Goal: Task Accomplishment & Management: Use online tool/utility

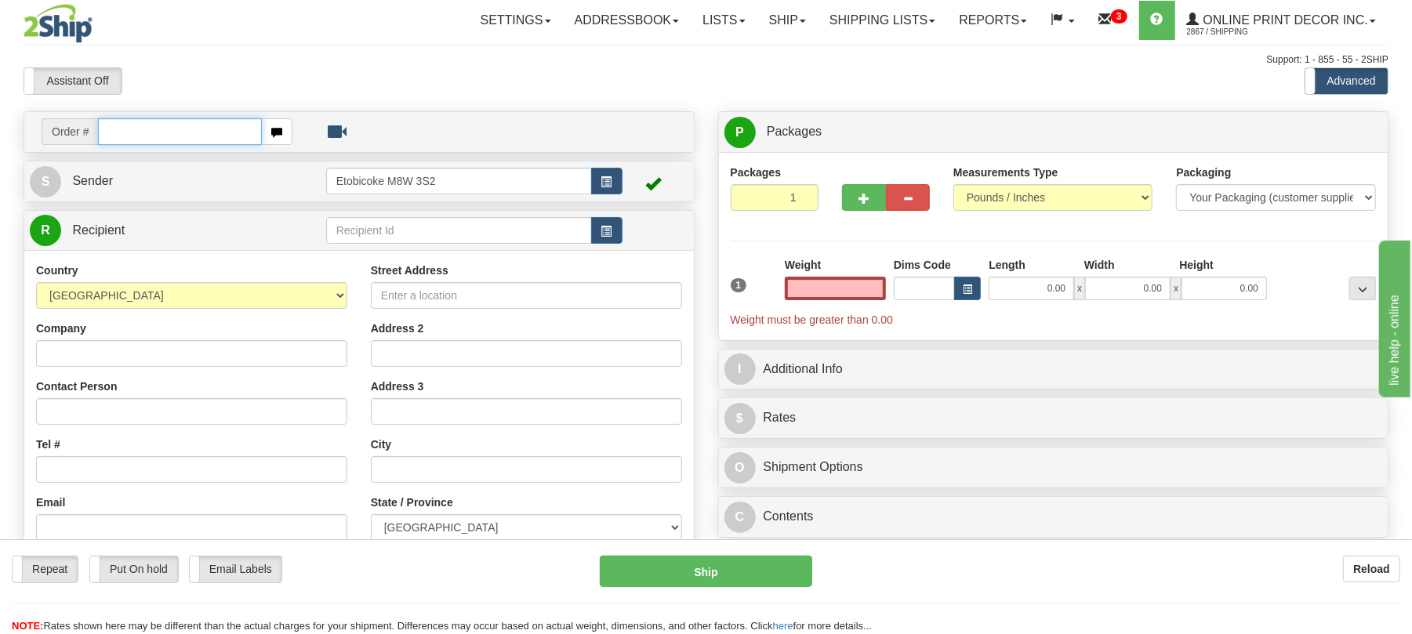
click at [139, 132] on input "text" at bounding box center [179, 131] width 163 height 27
type input "ca-421211"
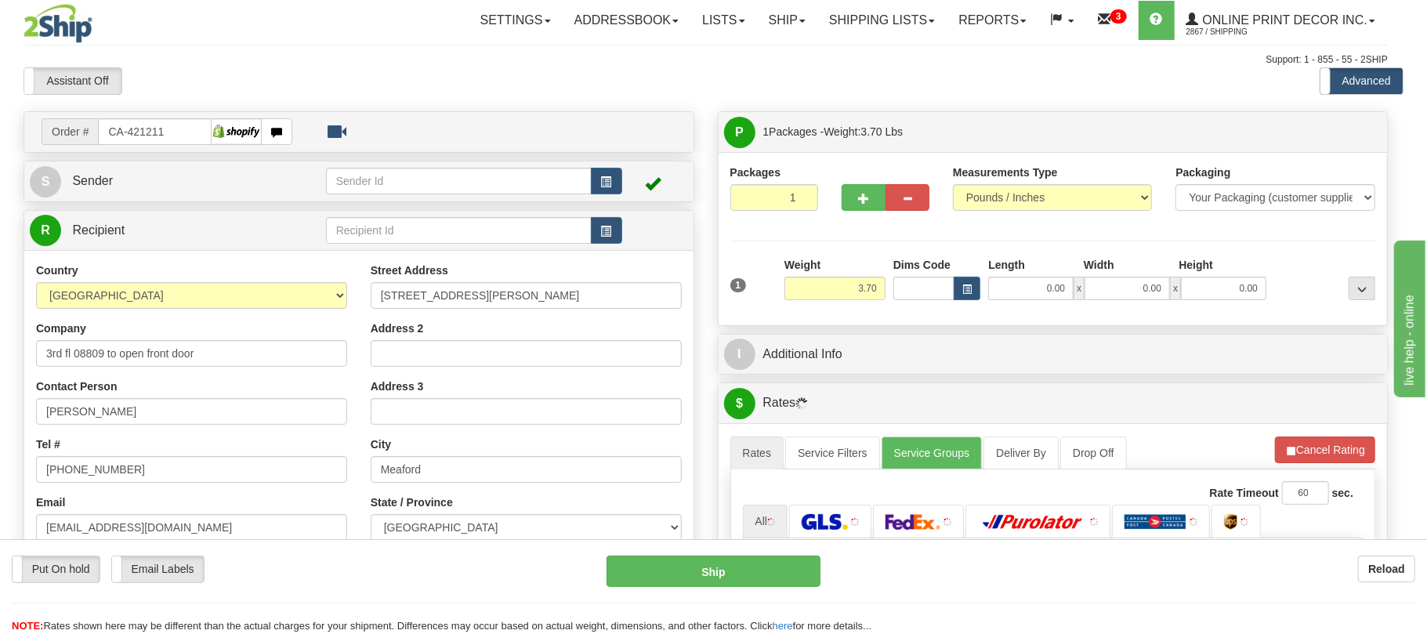
type input "MEAFORD"
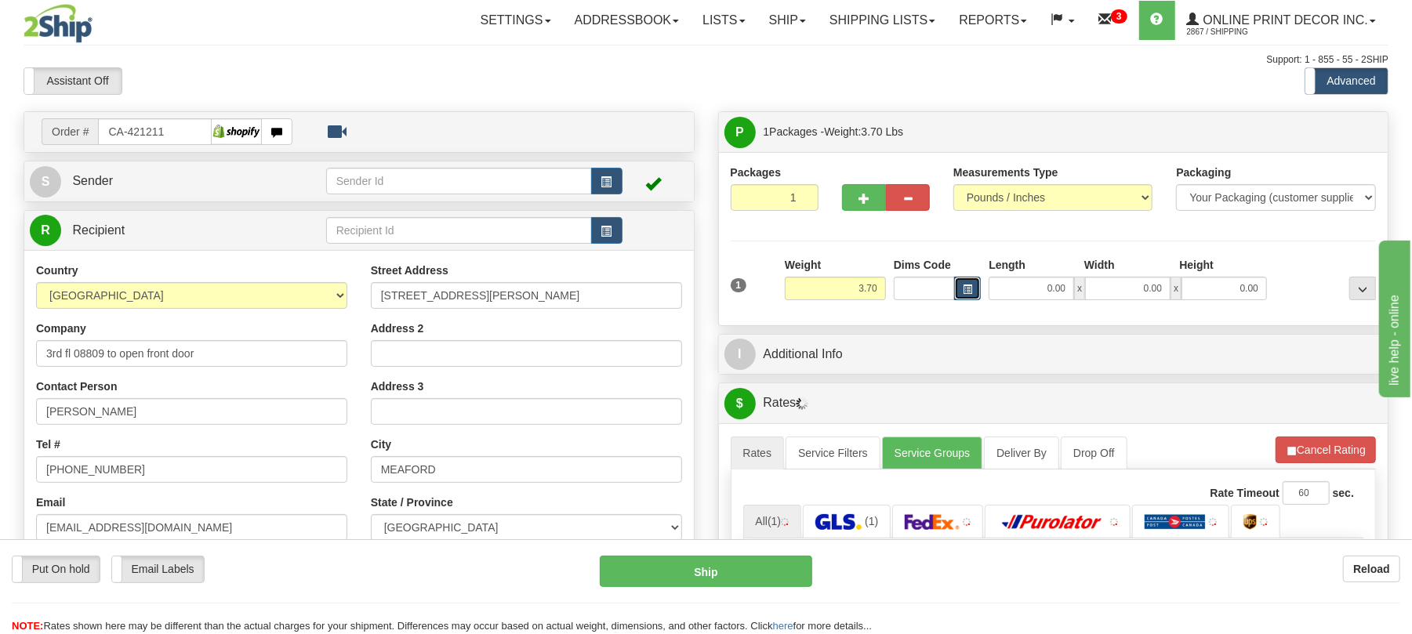
click at [964, 293] on span "button" at bounding box center [967, 289] width 9 height 9
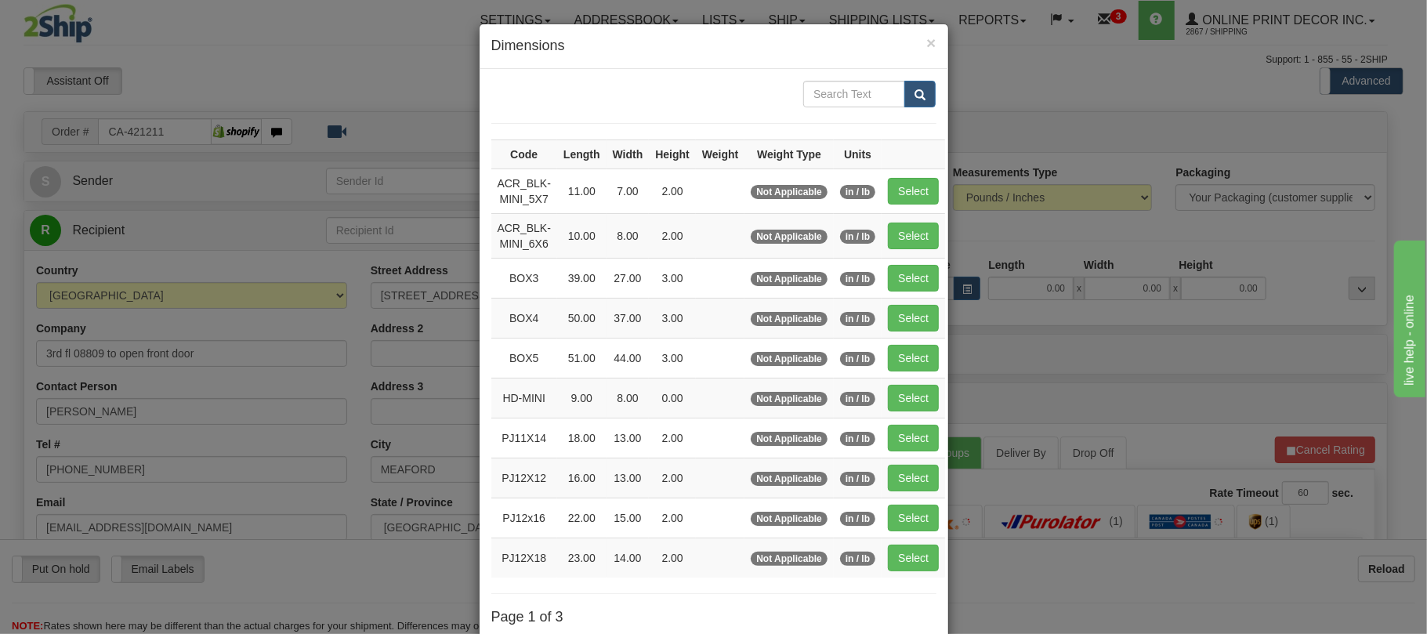
click at [1020, 136] on div "× Dimensions Code Length Width Height Weight Weight Type Units ACR_BLK-MINI_5X7…" at bounding box center [713, 317] width 1427 height 634
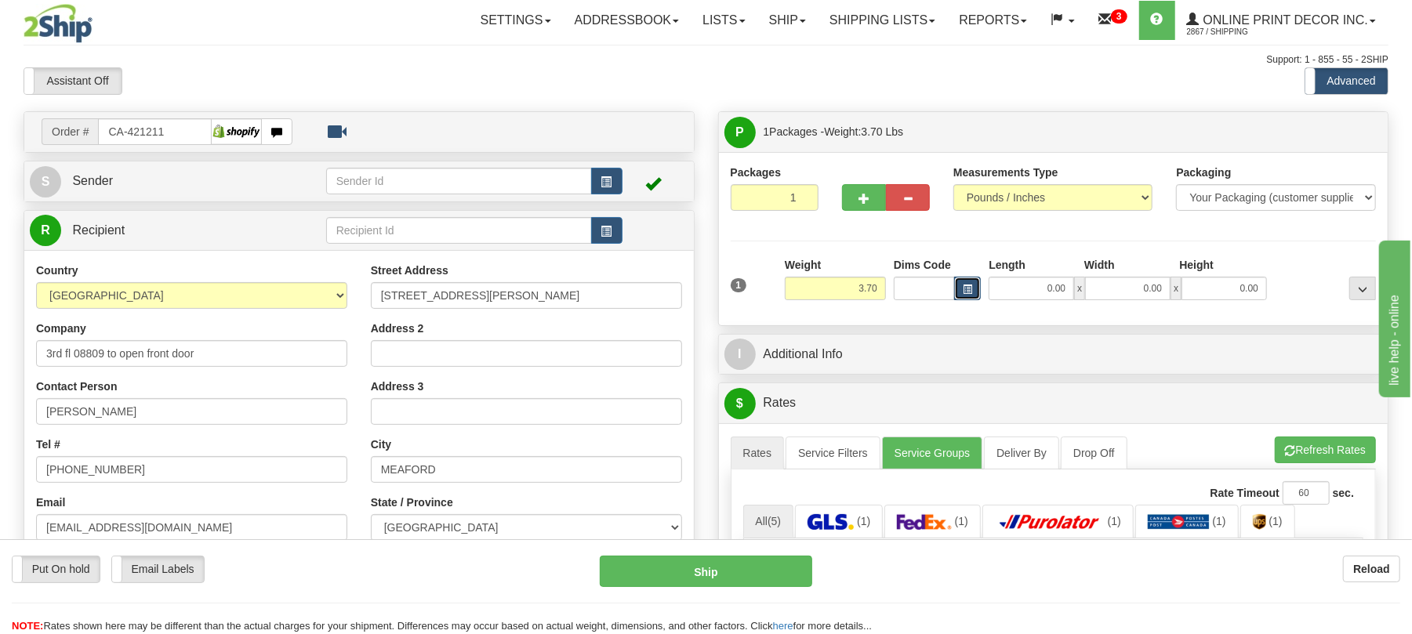
click at [956, 283] on button "button" at bounding box center [967, 289] width 27 height 24
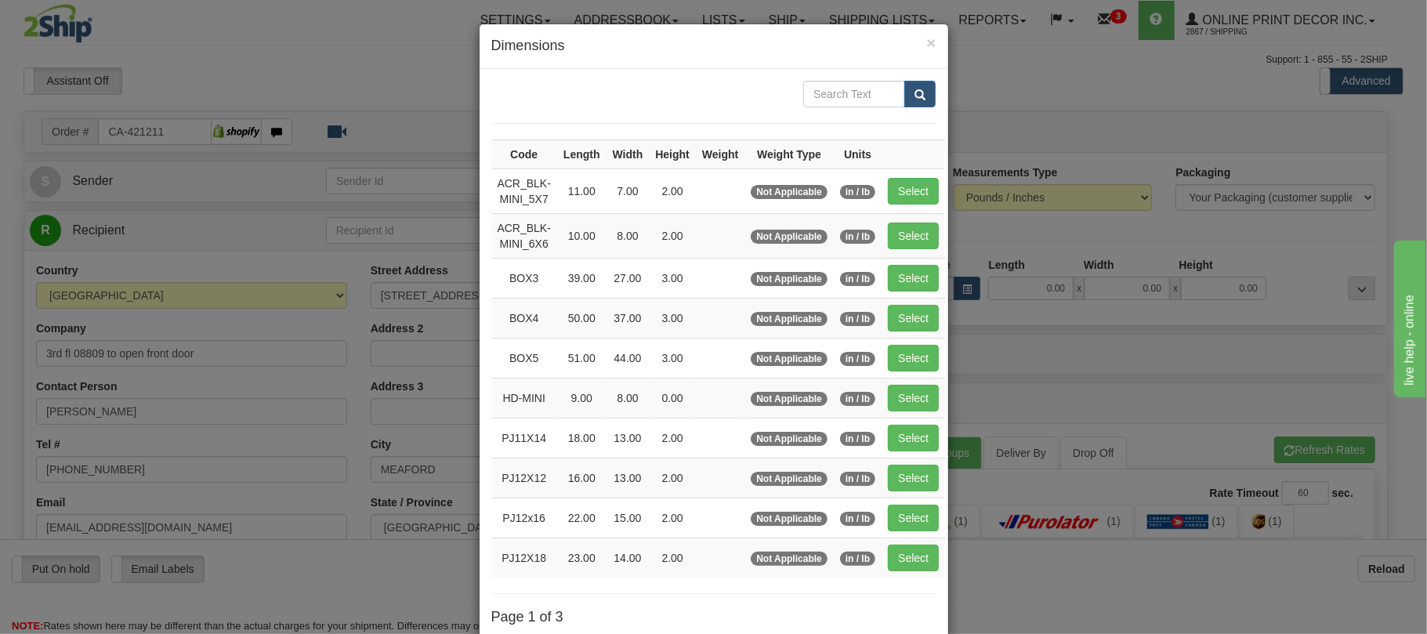
scroll to position [158, 0]
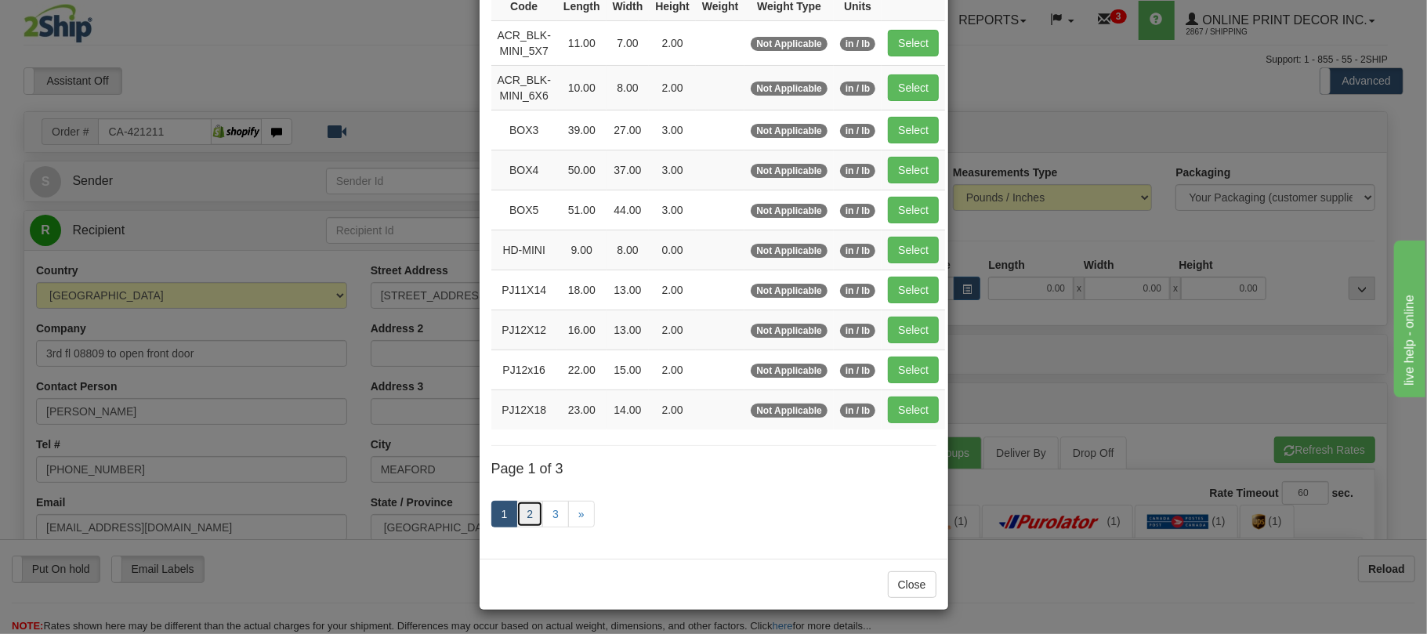
click at [517, 516] on link "2" at bounding box center [530, 514] width 27 height 27
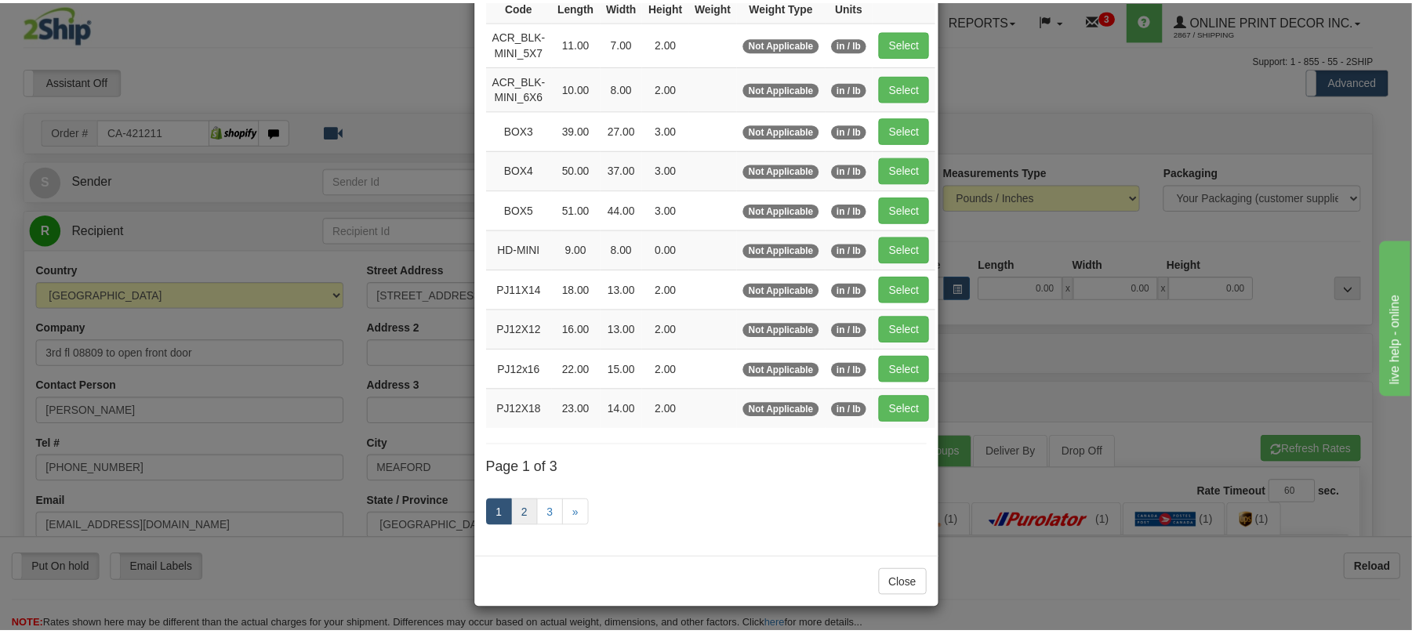
scroll to position [149, 0]
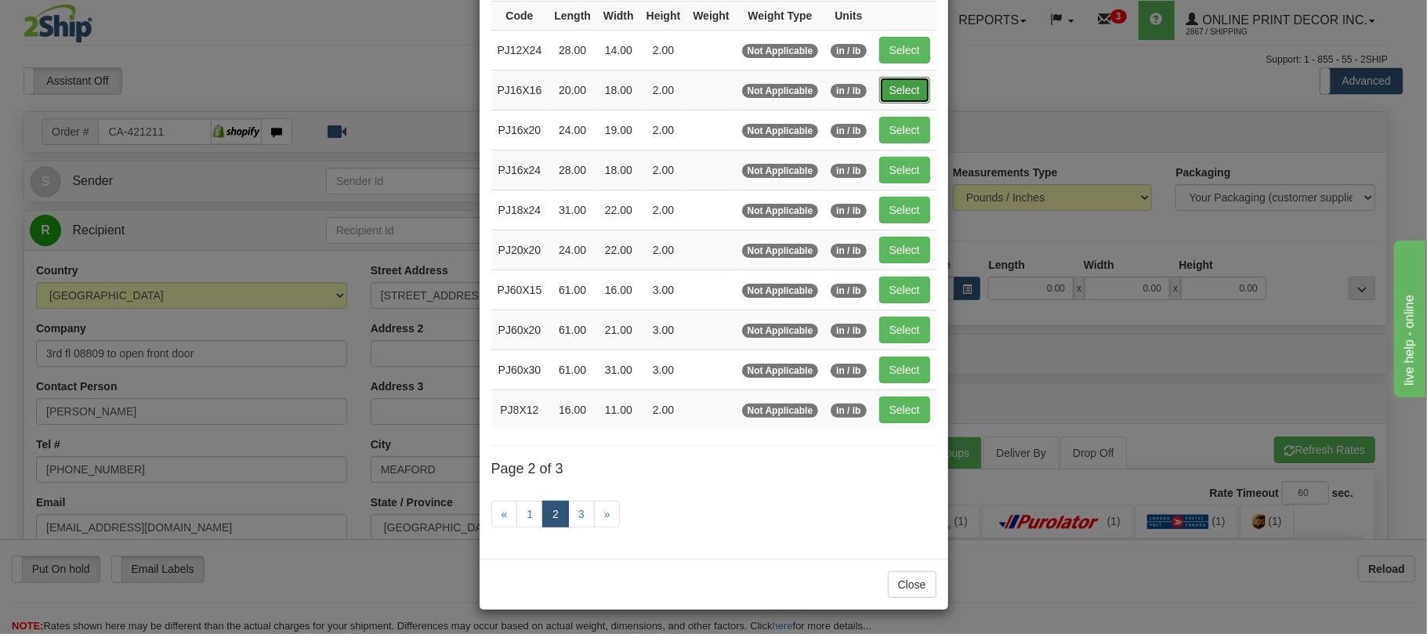
drag, startPoint x: 917, startPoint y: 72, endPoint x: 936, endPoint y: 92, distance: 27.7
click at [919, 77] on button "Select" at bounding box center [904, 90] width 51 height 27
type input "PJ16X16"
type input "20.00"
type input "18.00"
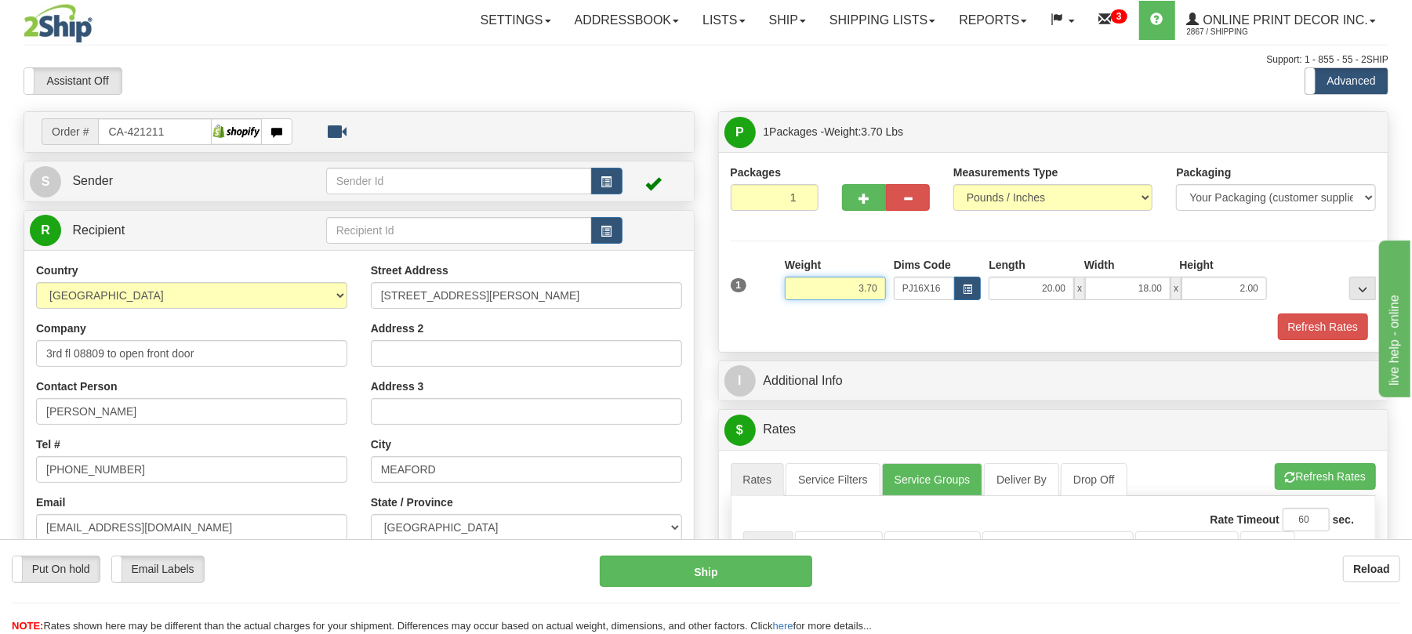
drag, startPoint x: 881, startPoint y: 288, endPoint x: 788, endPoint y: 314, distance: 96.6
click at [787, 298] on input "3.70" at bounding box center [835, 289] width 101 height 24
drag, startPoint x: 1267, startPoint y: 290, endPoint x: 1205, endPoint y: 289, distance: 61.9
click at [1205, 289] on input "2.00" at bounding box center [1223, 289] width 85 height 24
click button "Delete" at bounding box center [0, 0] width 0 height 0
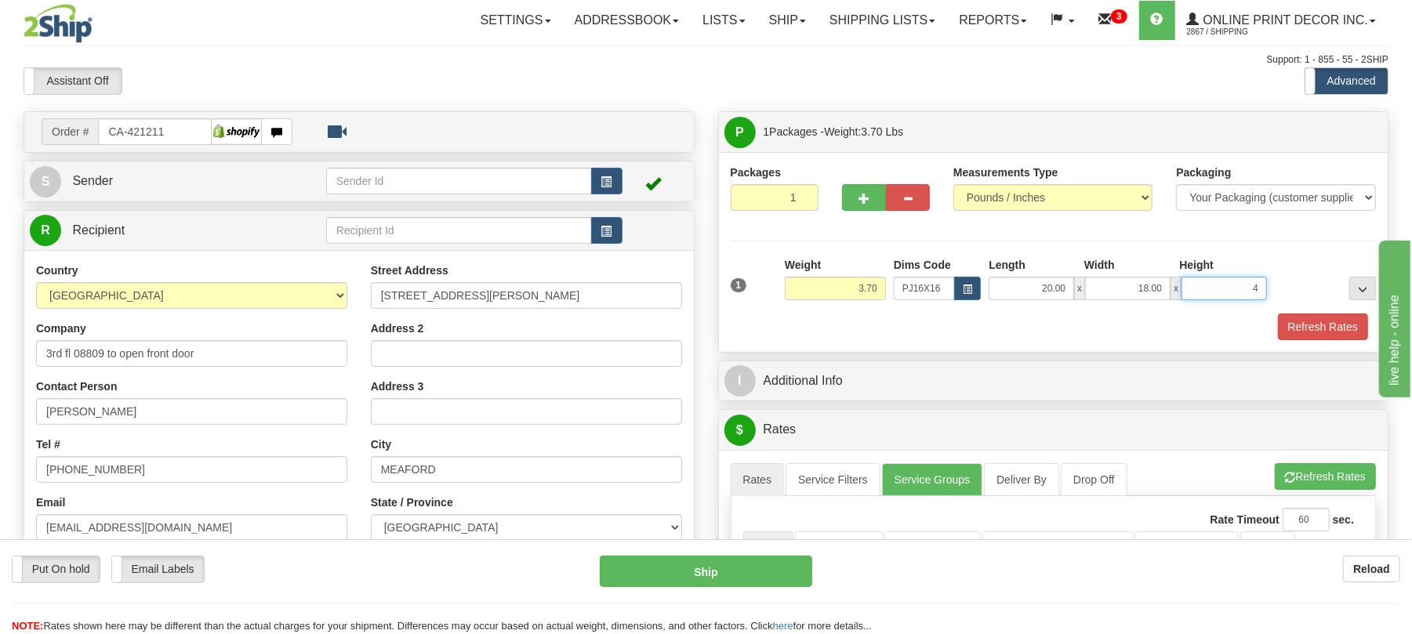
type input "4.00"
click at [1342, 324] on button "Refresh Rates" at bounding box center [1323, 327] width 90 height 27
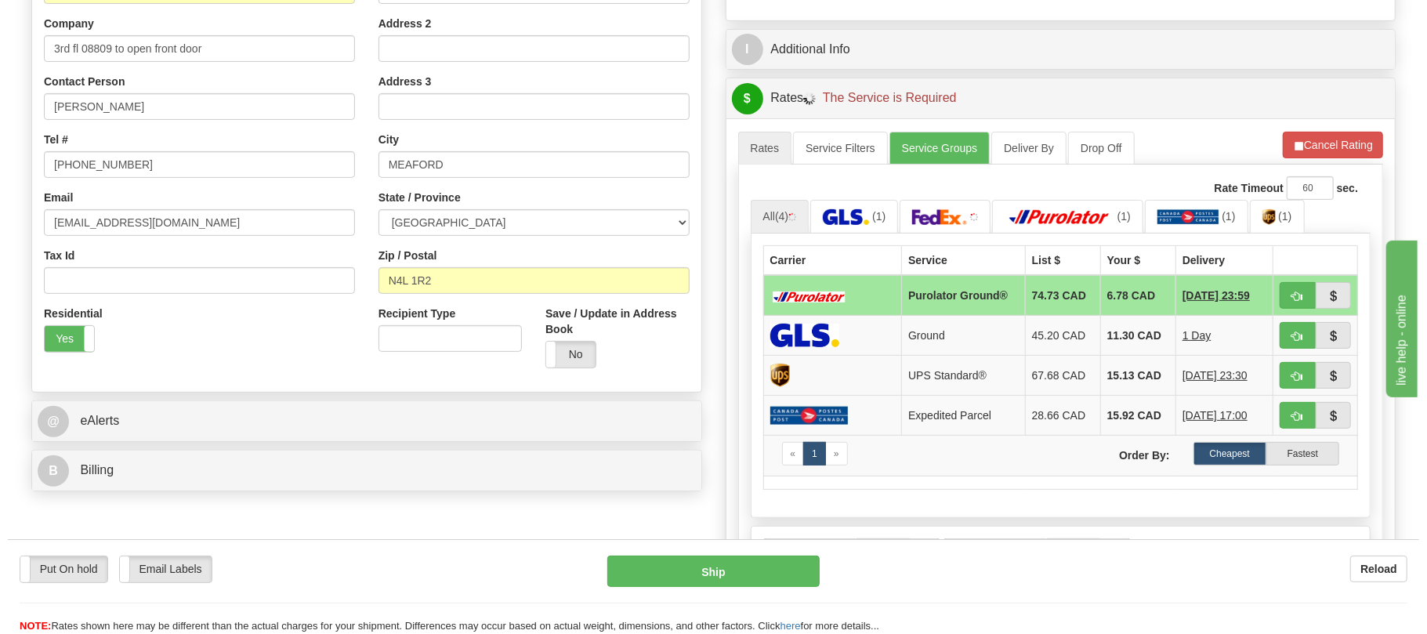
scroll to position [367, 0]
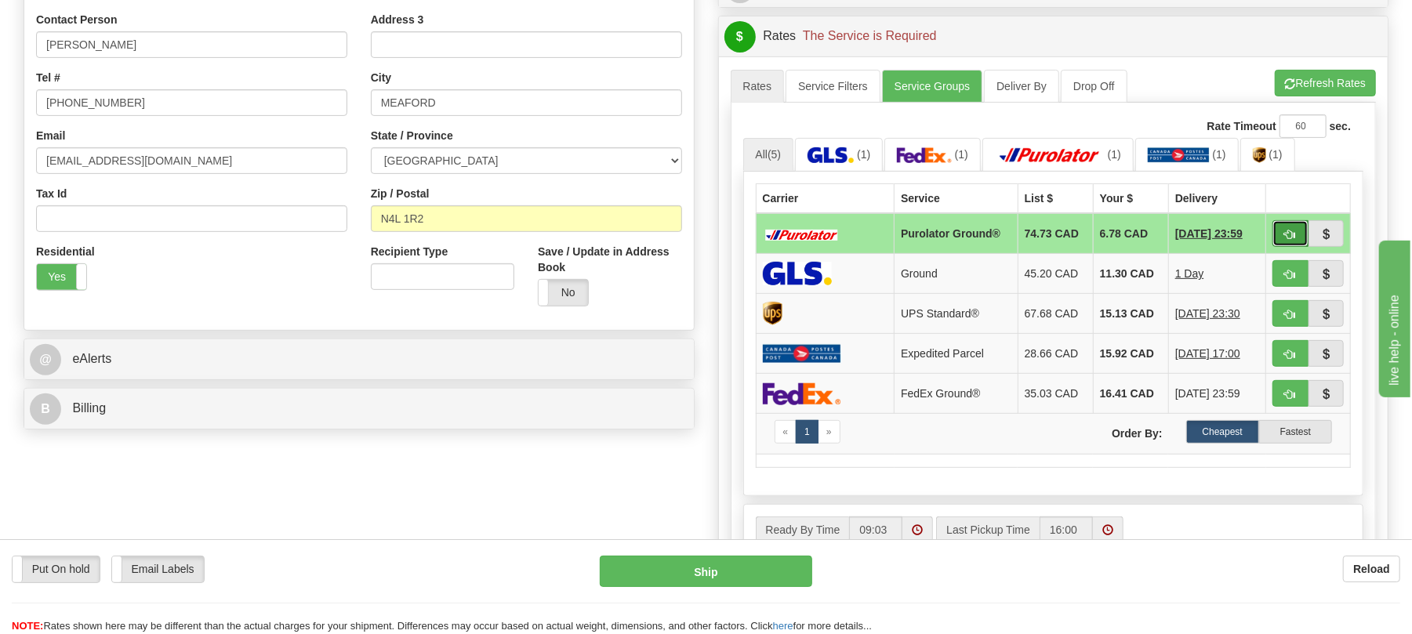
click at [1295, 236] on button "button" at bounding box center [1290, 233] width 36 height 27
type input "260"
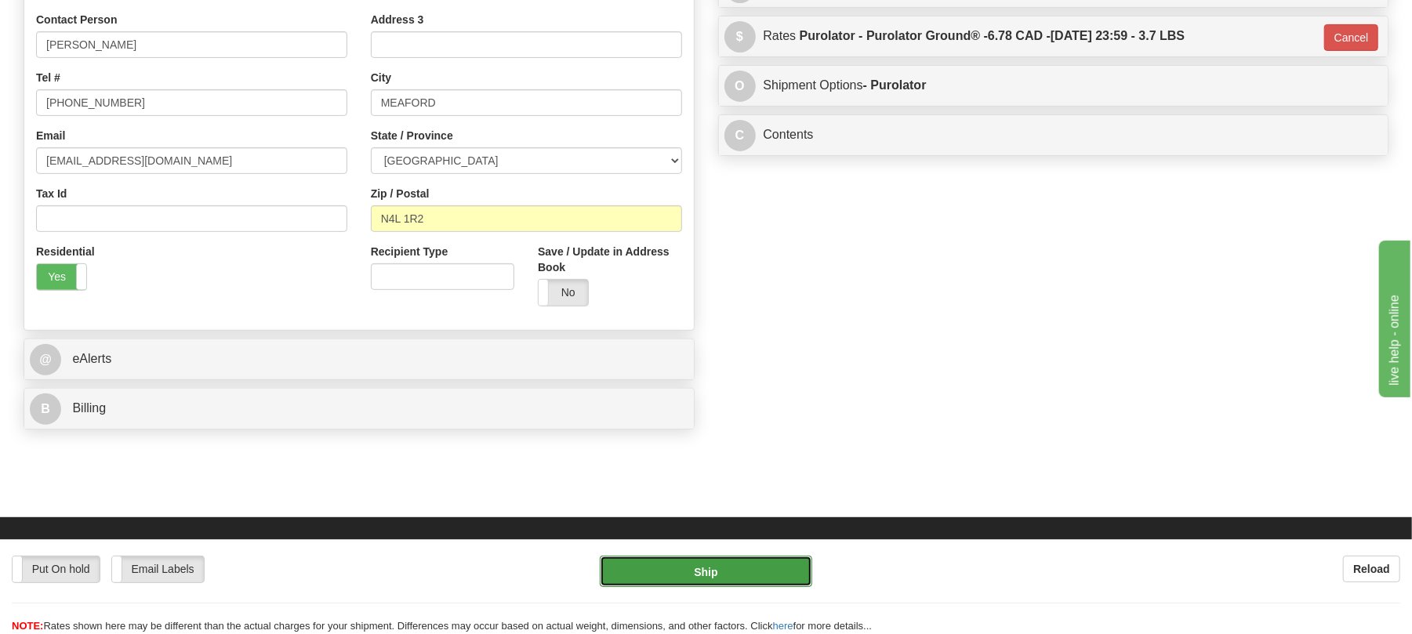
click at [734, 569] on button "Ship" at bounding box center [706, 571] width 212 height 31
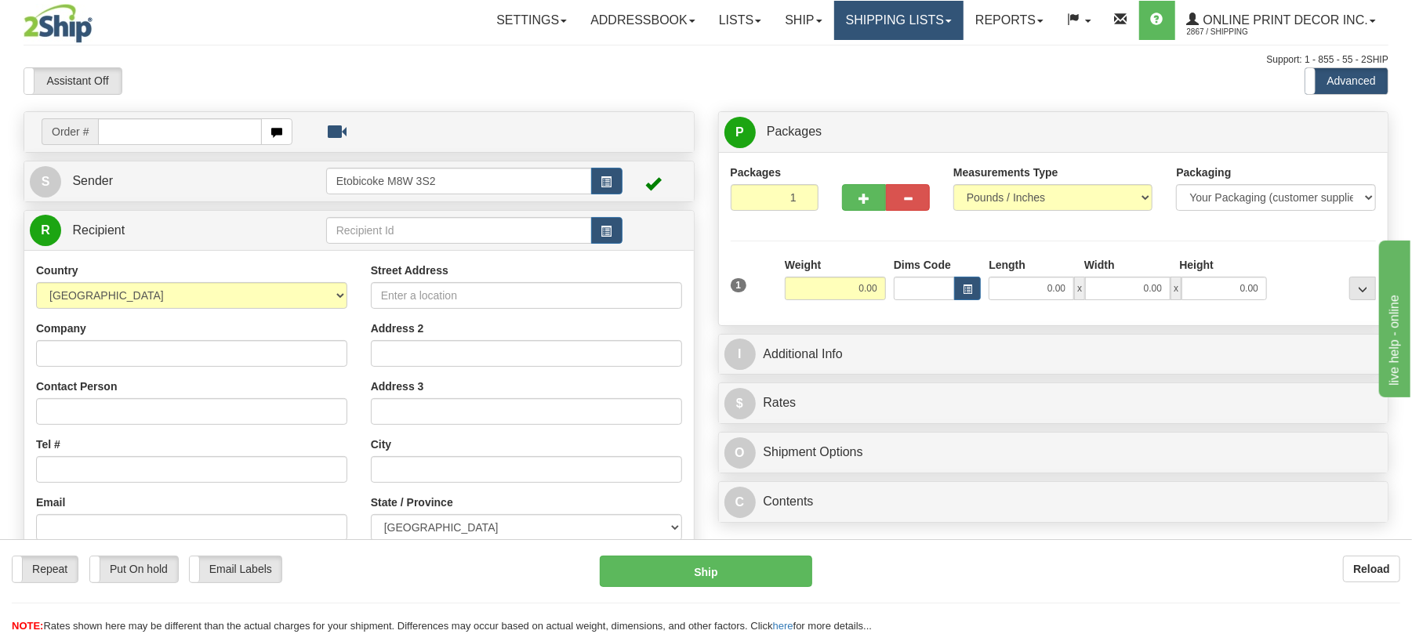
click at [872, 23] on link "Shipping lists" at bounding box center [898, 20] width 129 height 39
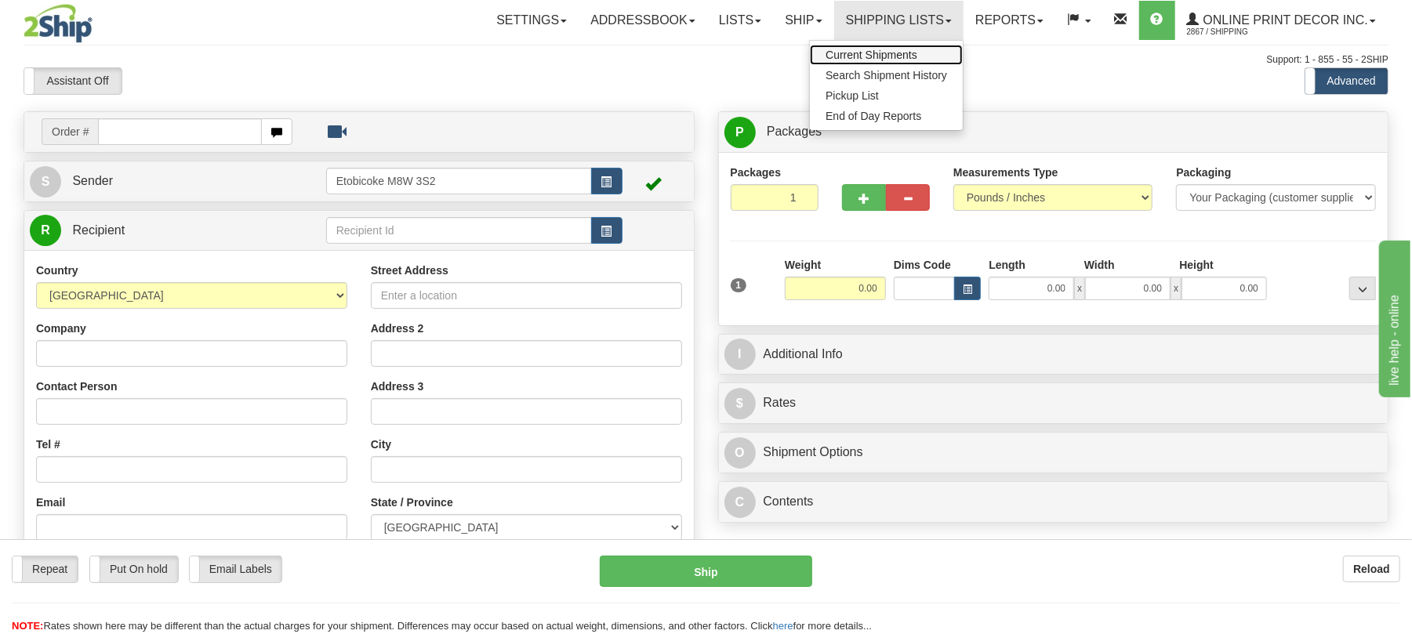
click at [861, 53] on span "Current Shipments" at bounding box center [871, 55] width 92 height 13
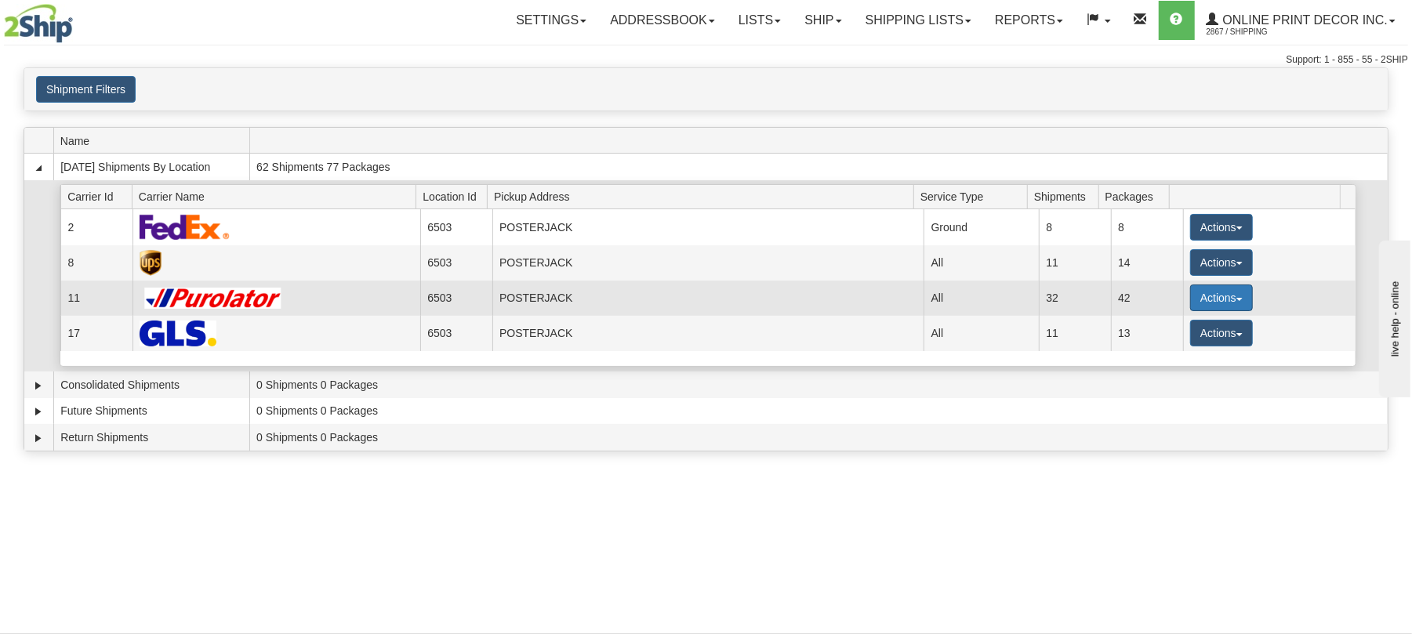
click at [1216, 304] on button "Actions" at bounding box center [1221, 298] width 63 height 27
click at [1180, 332] on span "Details" at bounding box center [1163, 326] width 42 height 11
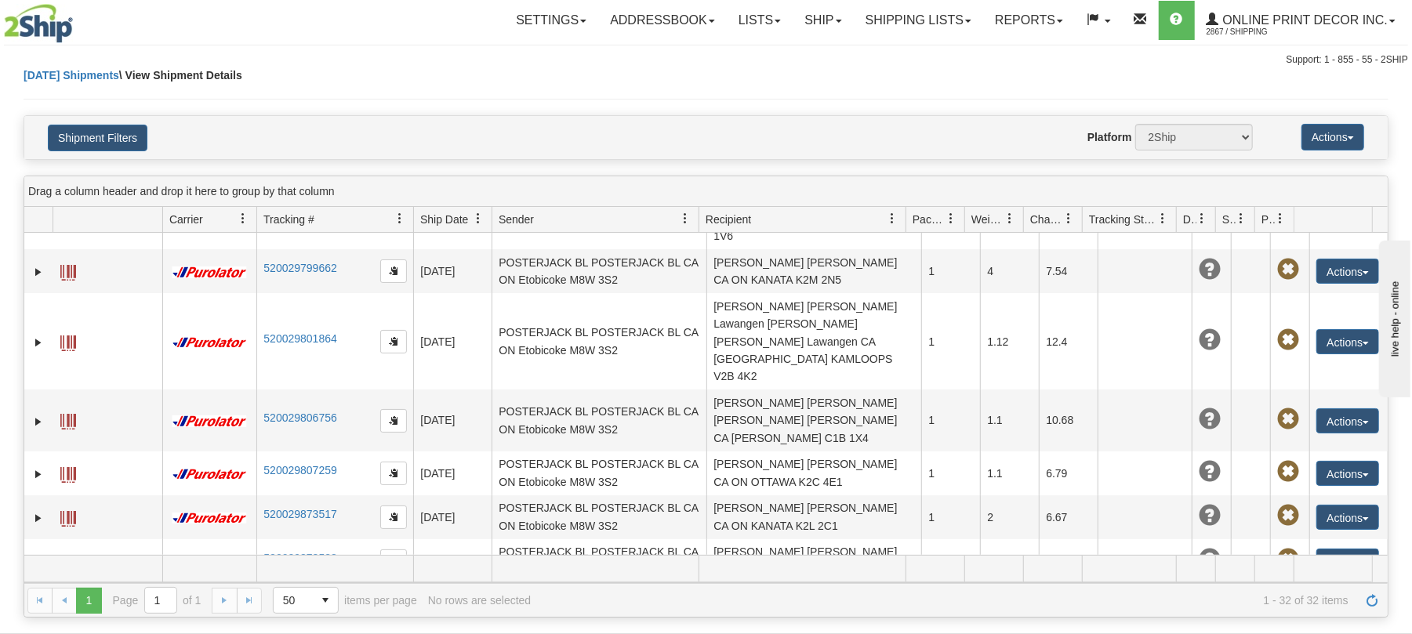
scroll to position [314, 0]
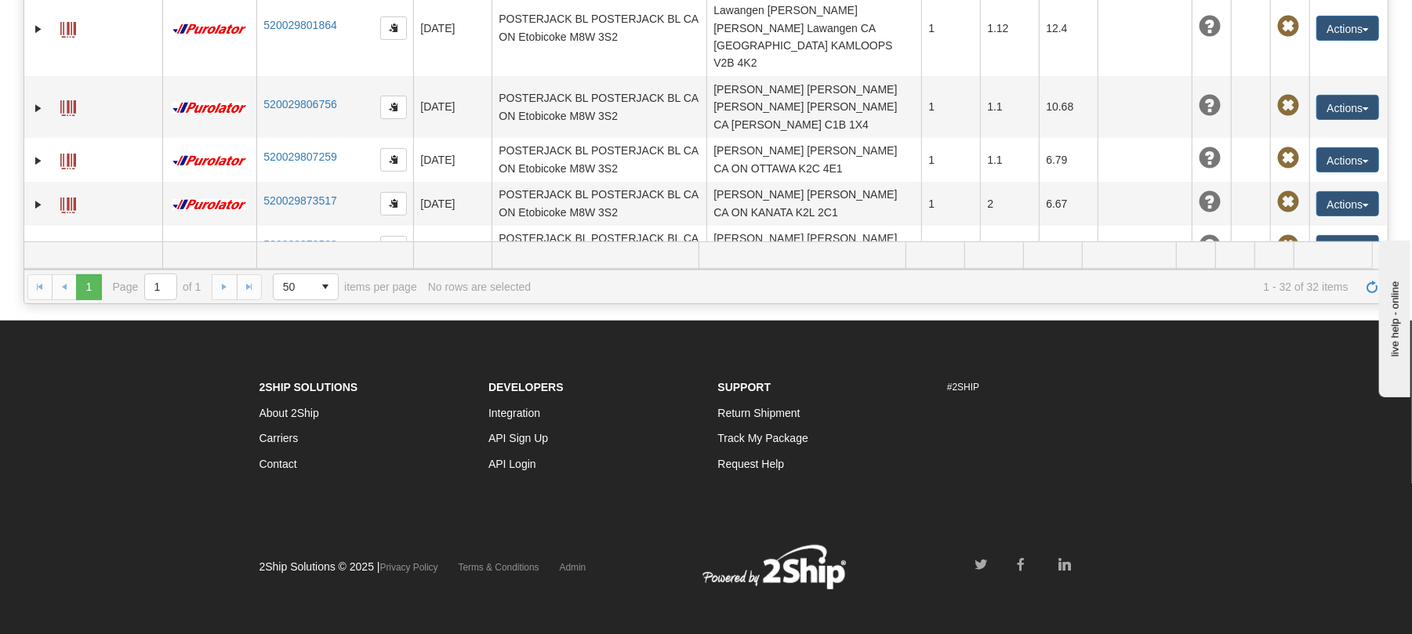
click at [72, 294] on span at bounding box center [68, 302] width 16 height 16
click at [64, 294] on span at bounding box center [68, 302] width 16 height 16
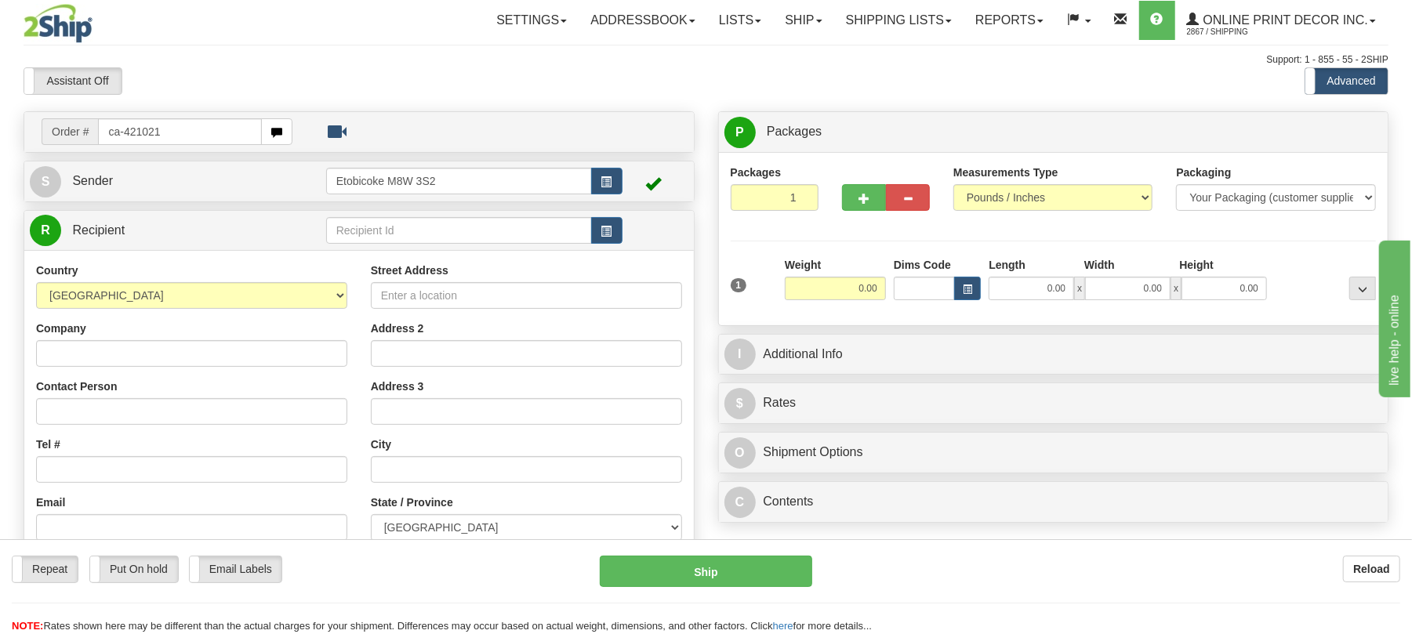
type input "ca-421021"
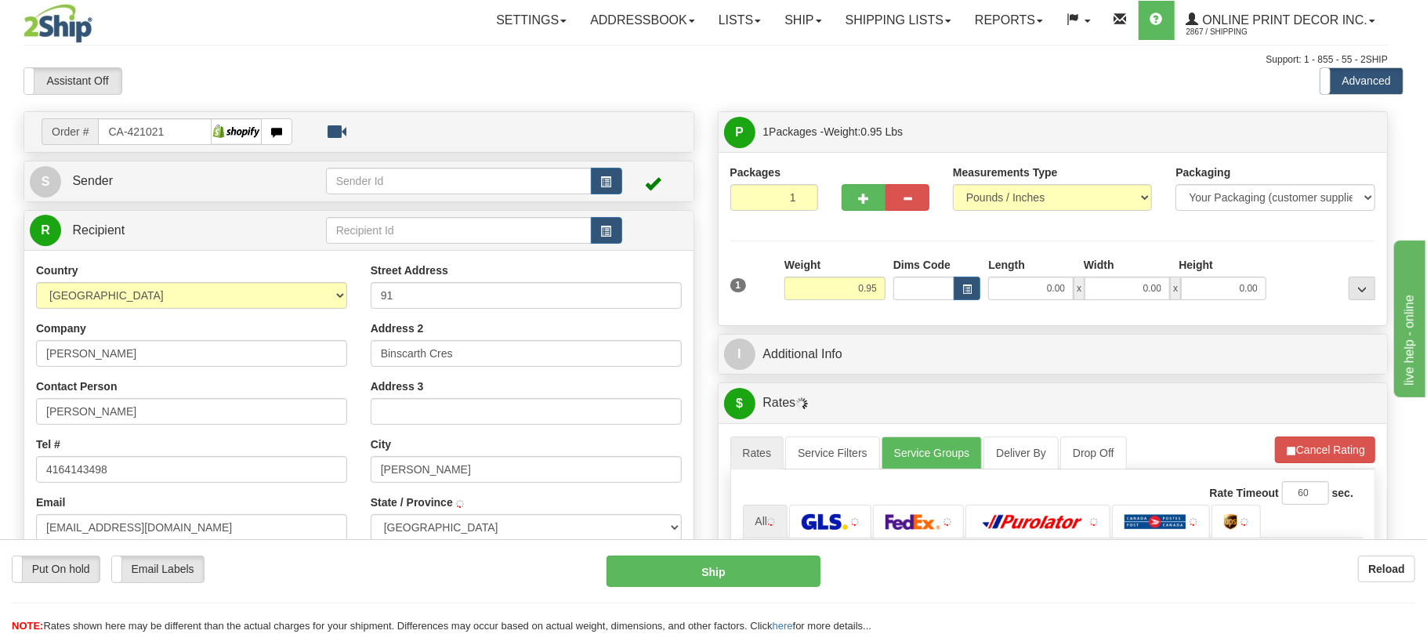
type input "THORNHILL"
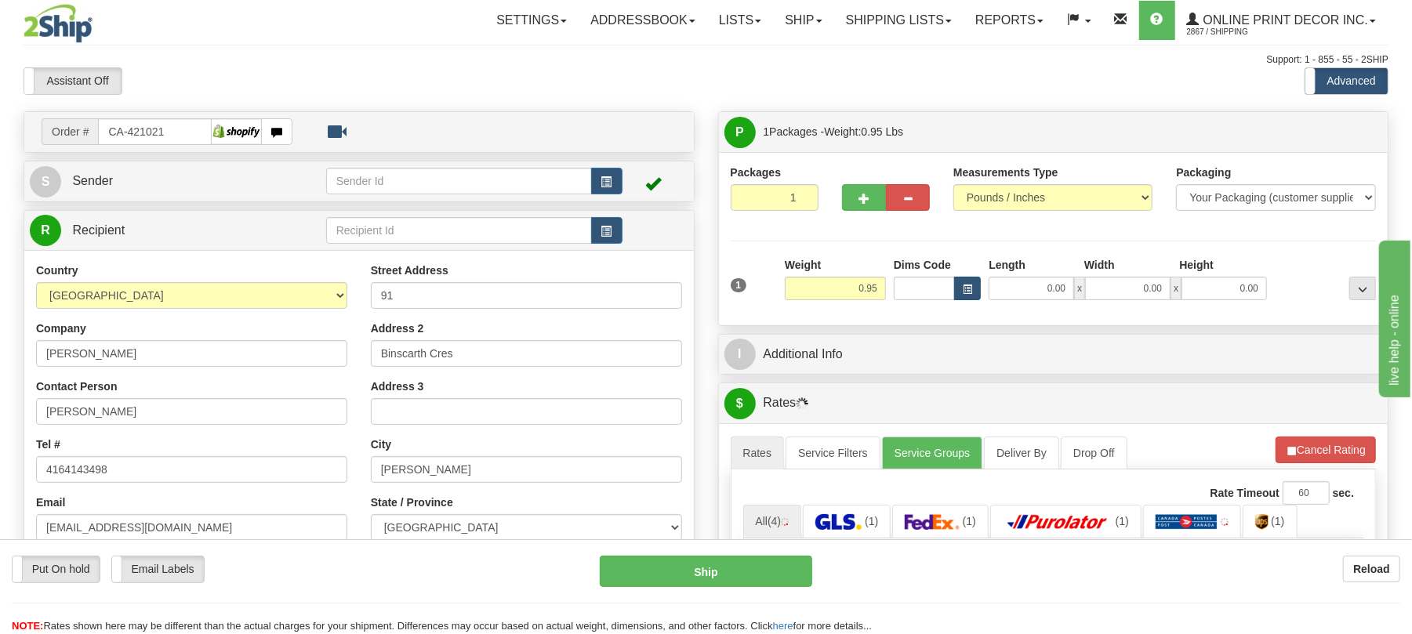
drag, startPoint x: 986, startPoint y: 281, endPoint x: 979, endPoint y: 289, distance: 11.1
click at [985, 282] on div "0.00 x 0.00 x 0.00" at bounding box center [1127, 289] width 286 height 24
click at [976, 290] on button "button" at bounding box center [967, 289] width 27 height 24
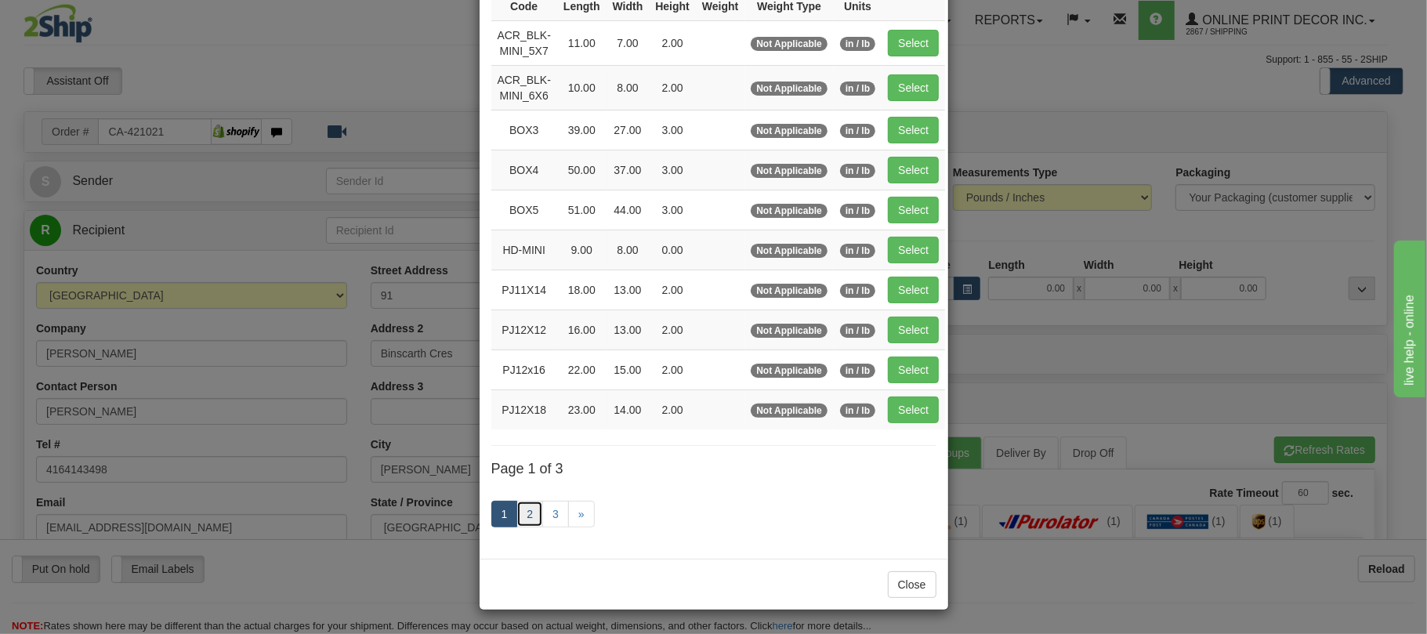
click at [528, 506] on link "2" at bounding box center [530, 514] width 27 height 27
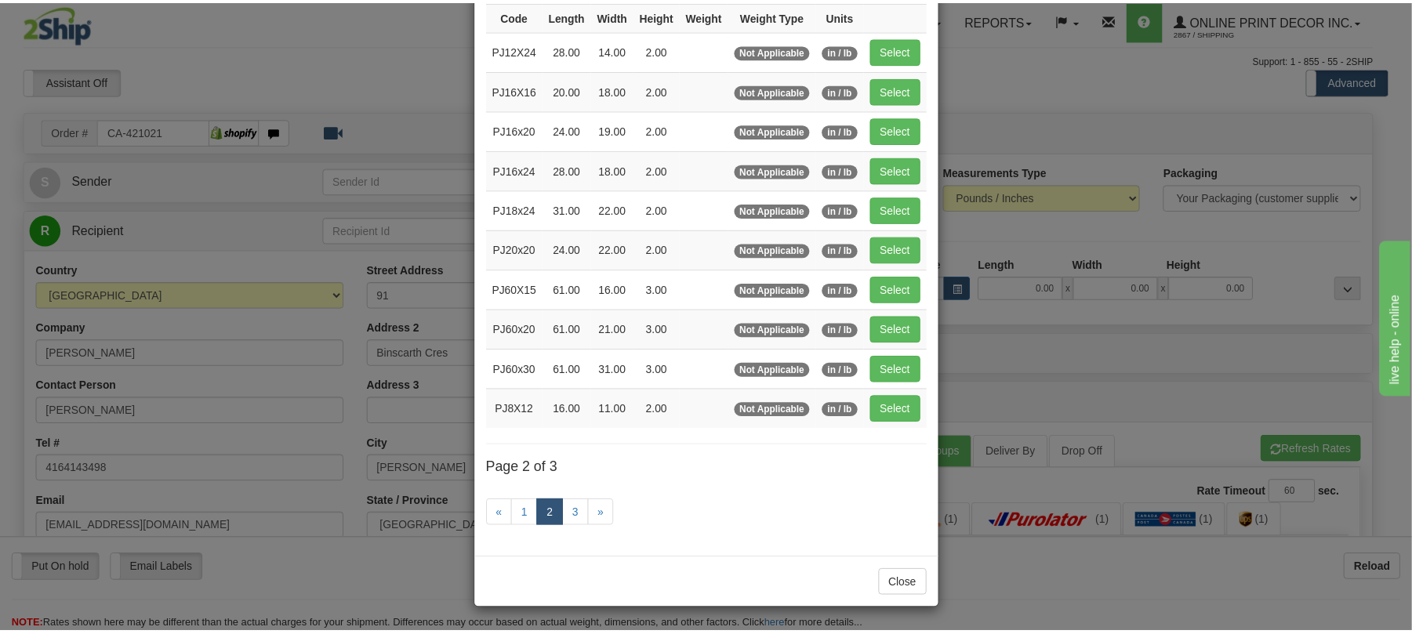
scroll to position [149, 0]
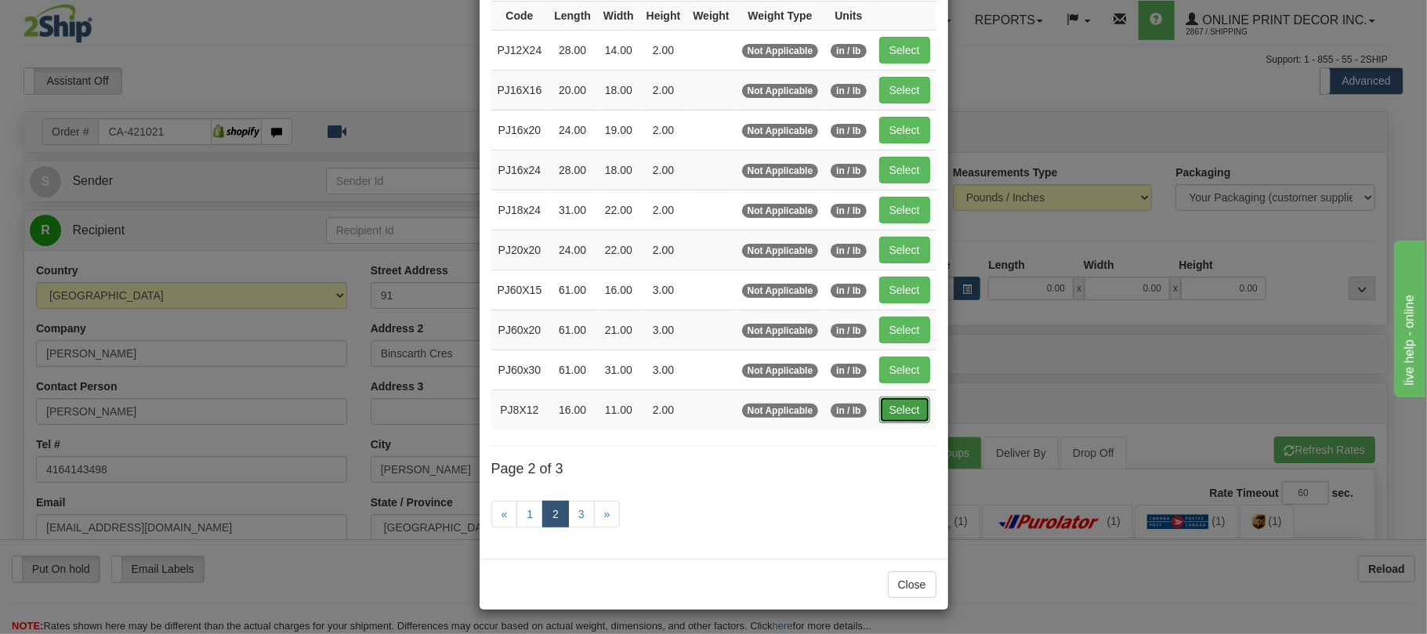
click at [915, 404] on button "Select" at bounding box center [904, 410] width 51 height 27
type input "PJ8X12"
type input "16.00"
type input "11.00"
type input "2.00"
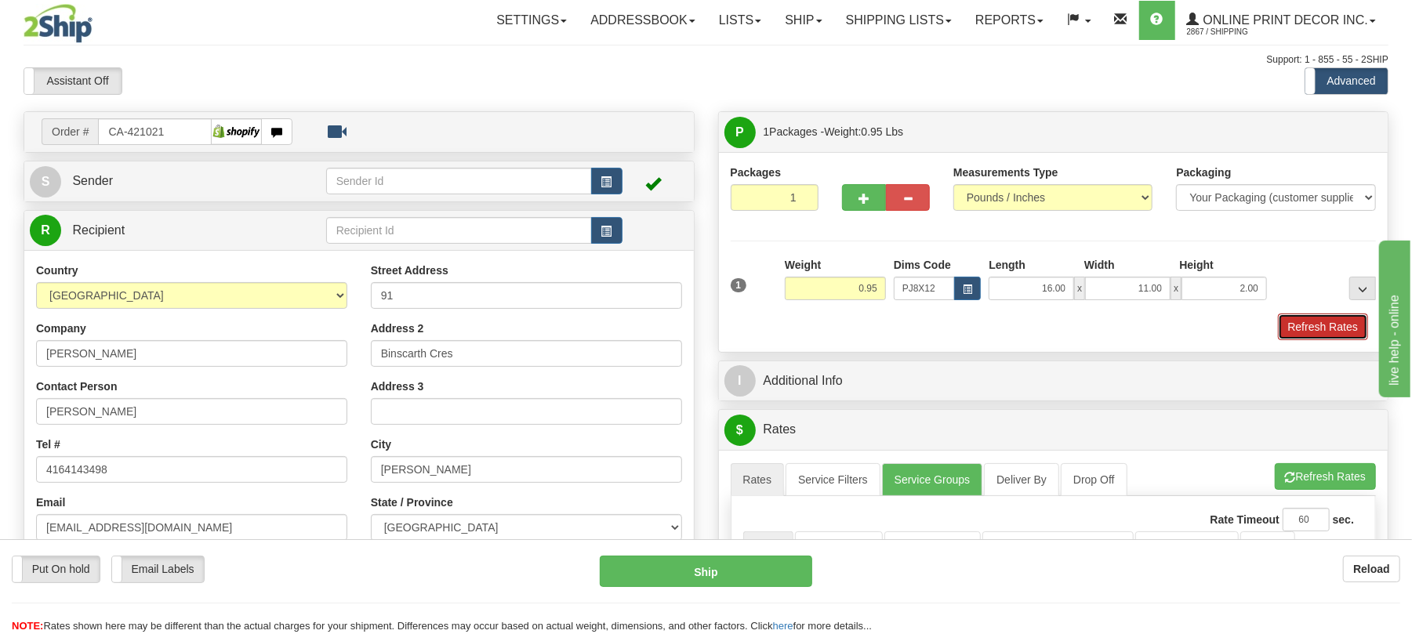
click at [1296, 336] on button "Refresh Rates" at bounding box center [1323, 327] width 90 height 27
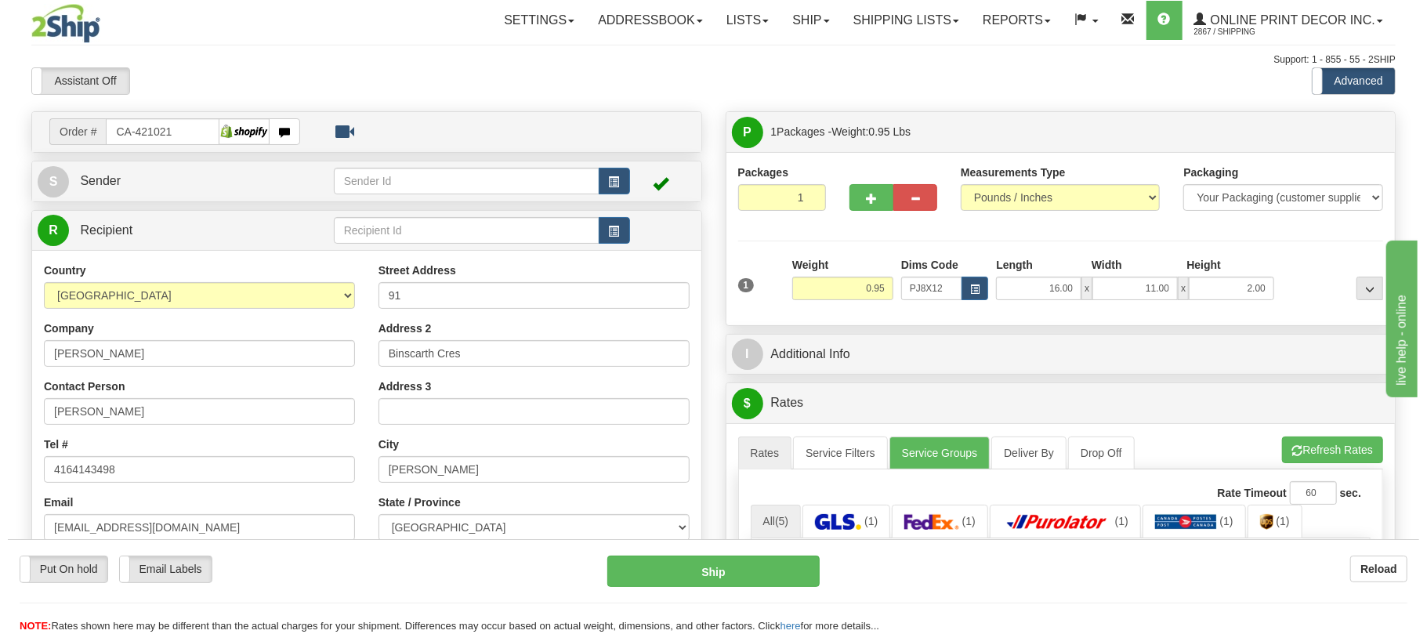
scroll to position [208, 0]
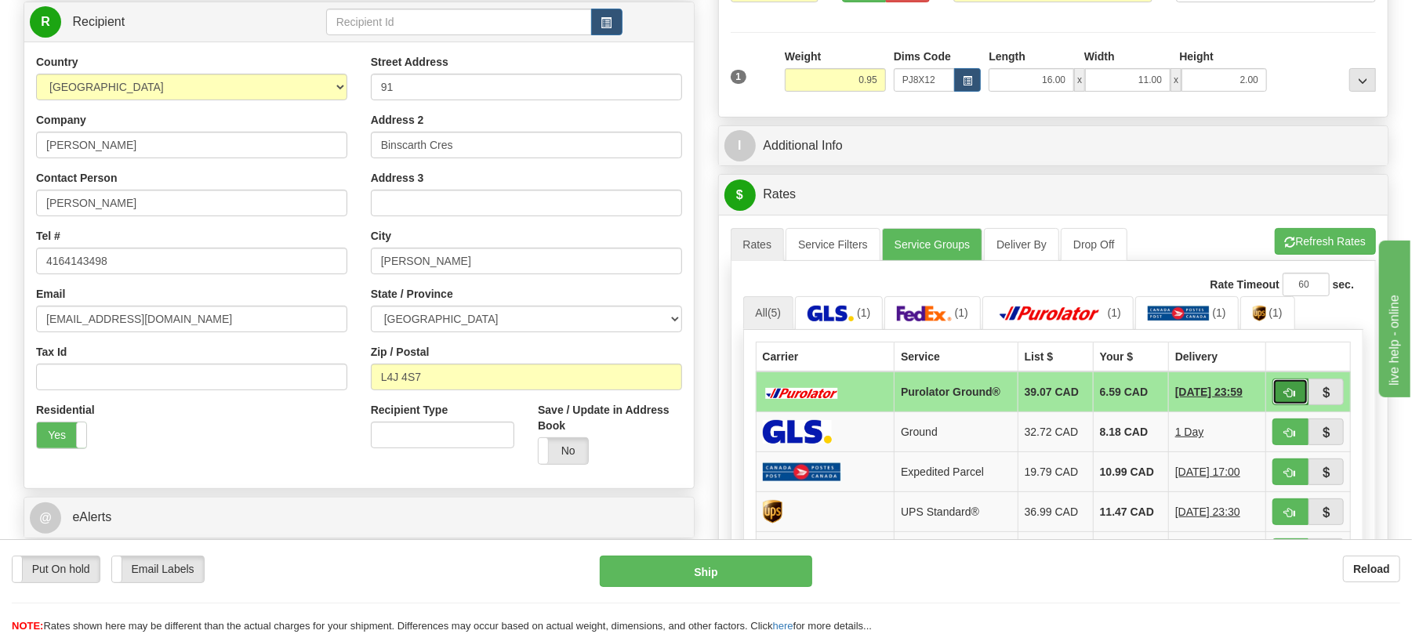
click at [1285, 396] on span "button" at bounding box center [1290, 393] width 11 height 10
type input "260"
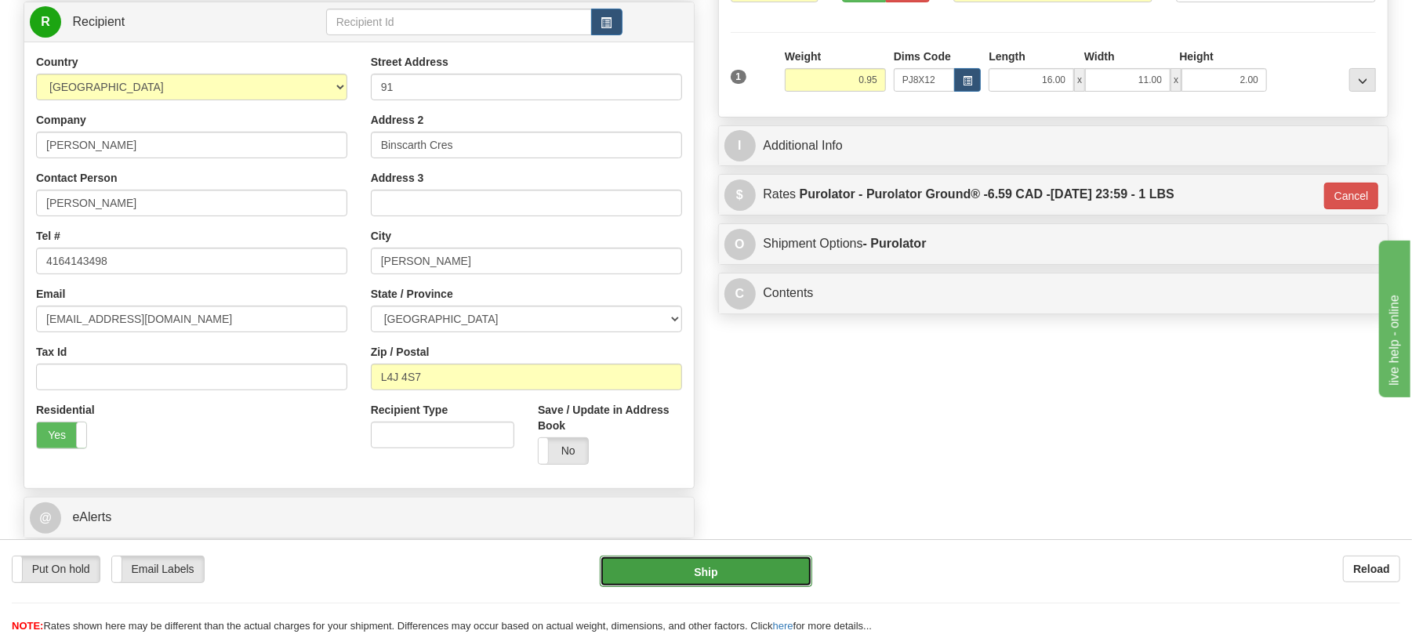
click at [750, 563] on button "Ship" at bounding box center [706, 571] width 212 height 31
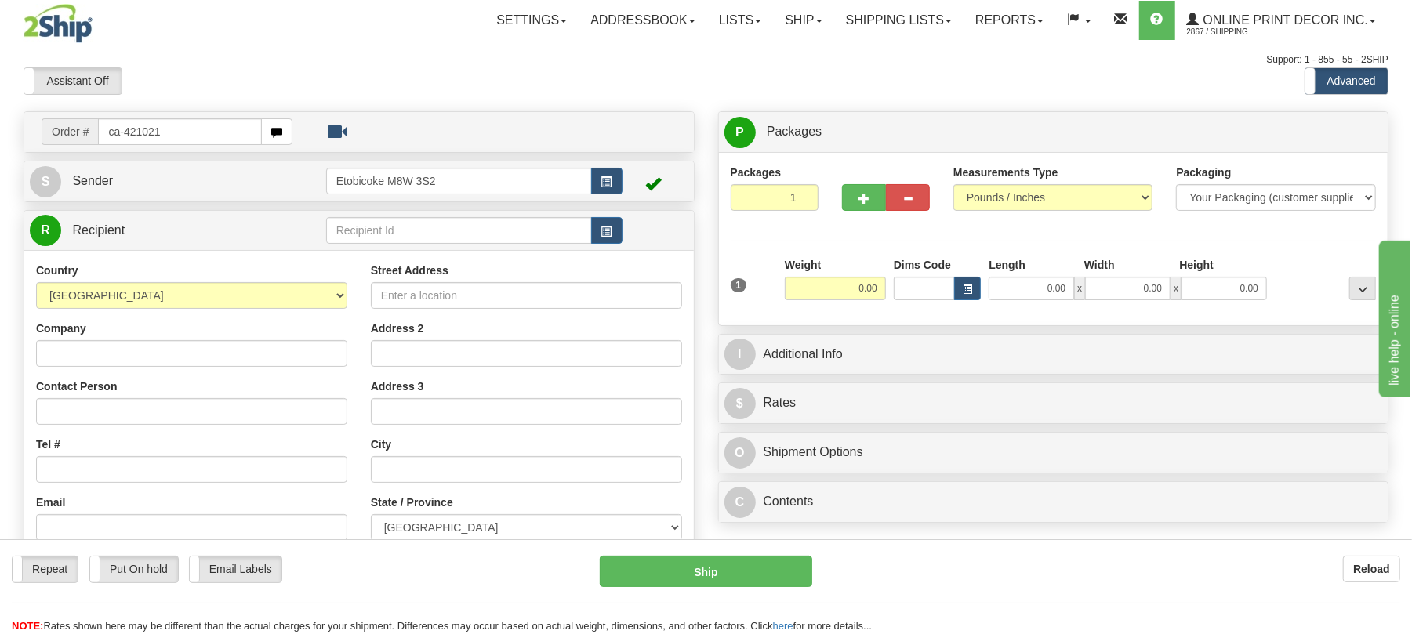
type input "ca-421021"
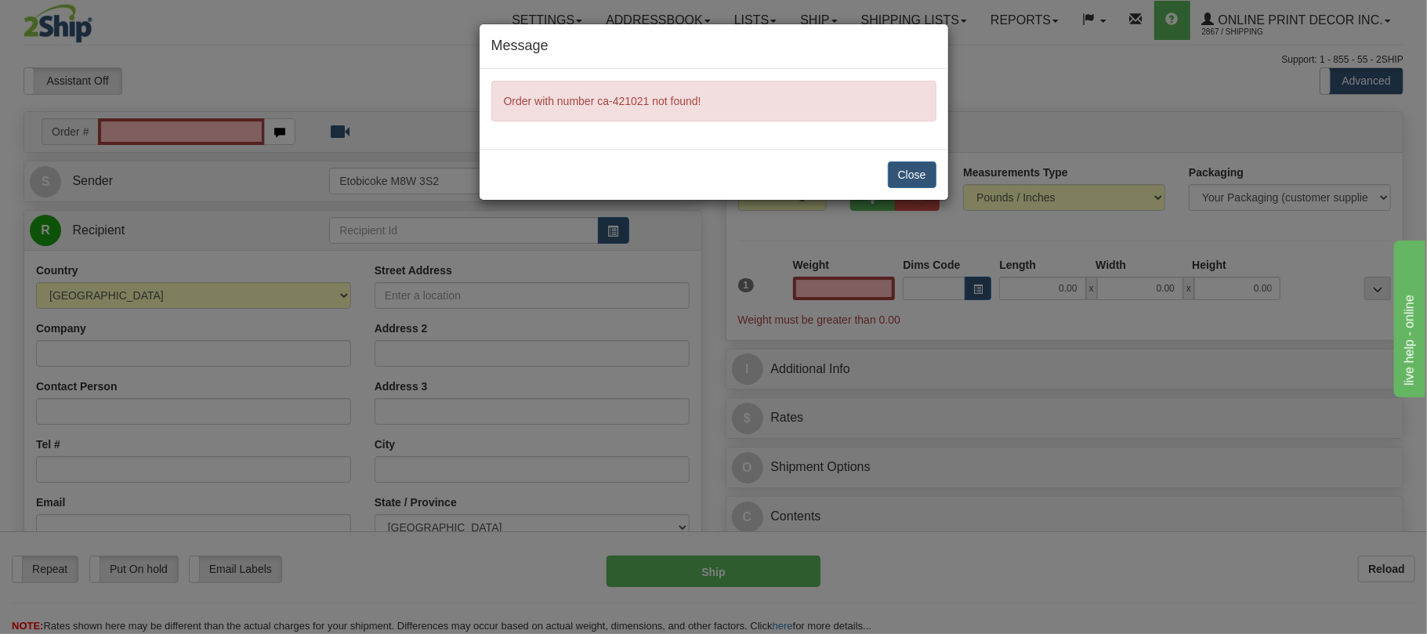
type input "0.00"
click at [907, 174] on button "Close" at bounding box center [912, 174] width 49 height 27
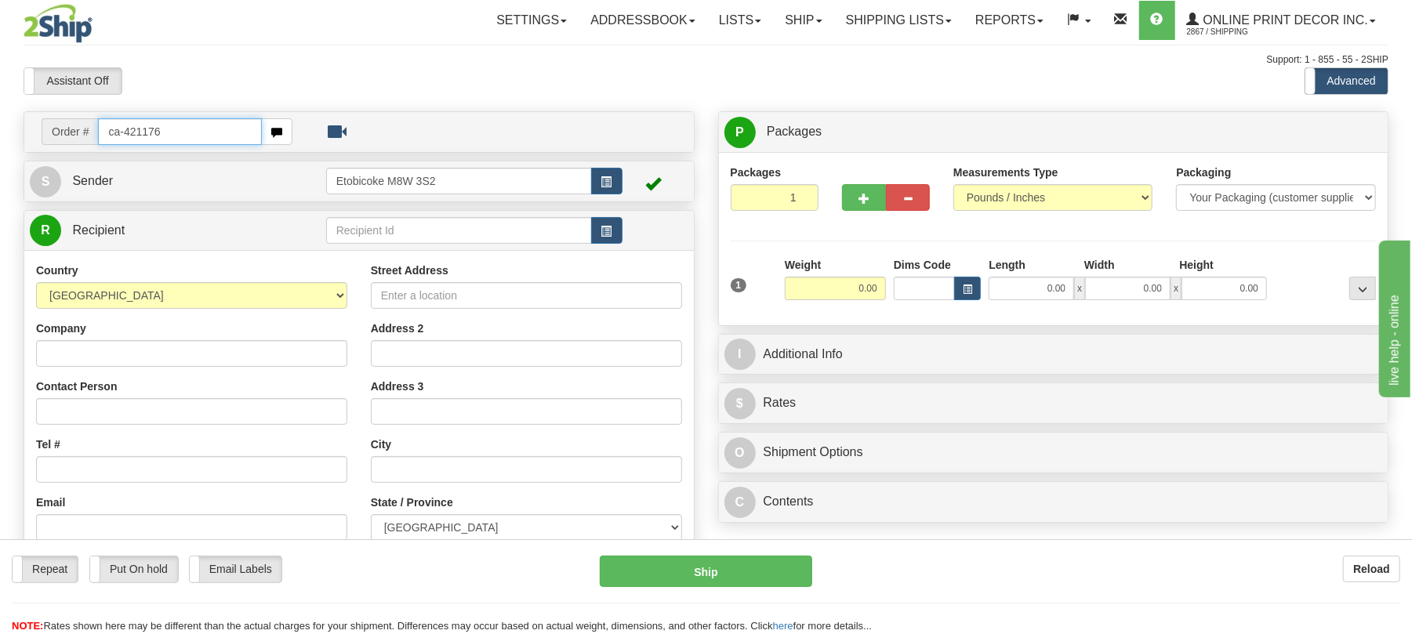
type input "ca-421176"
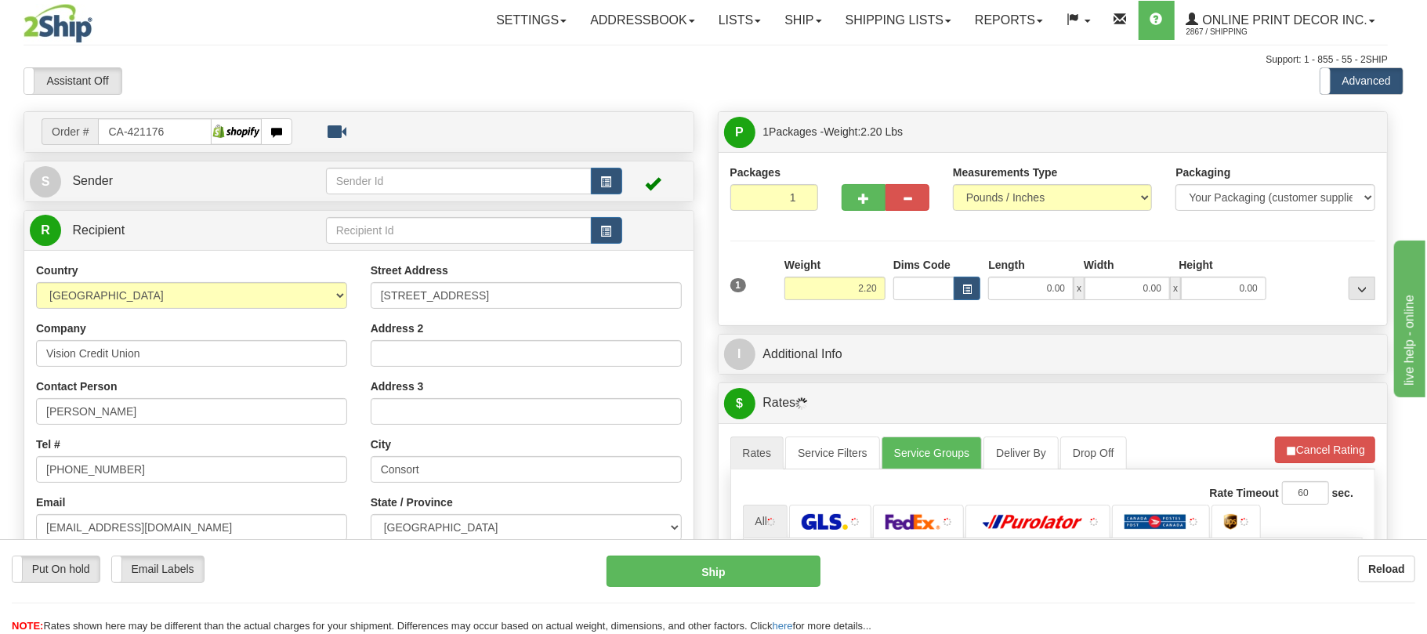
type input "CONSORT"
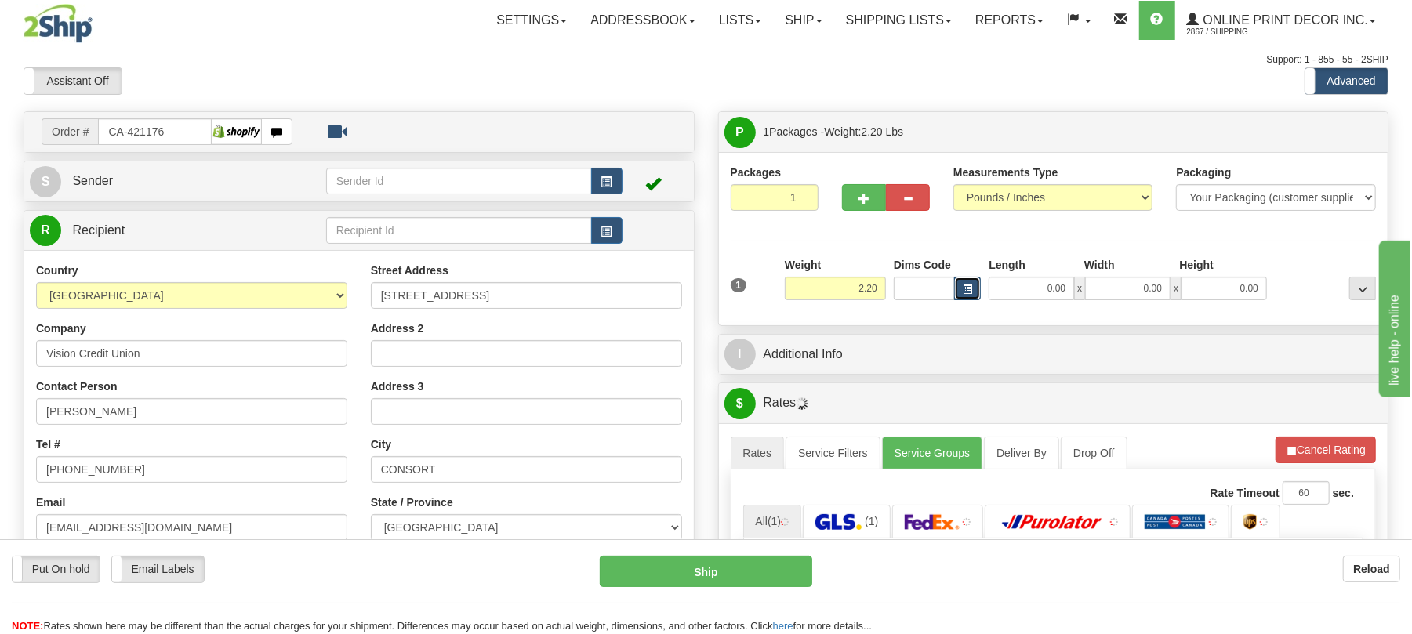
click at [967, 289] on span "button" at bounding box center [967, 289] width 9 height 9
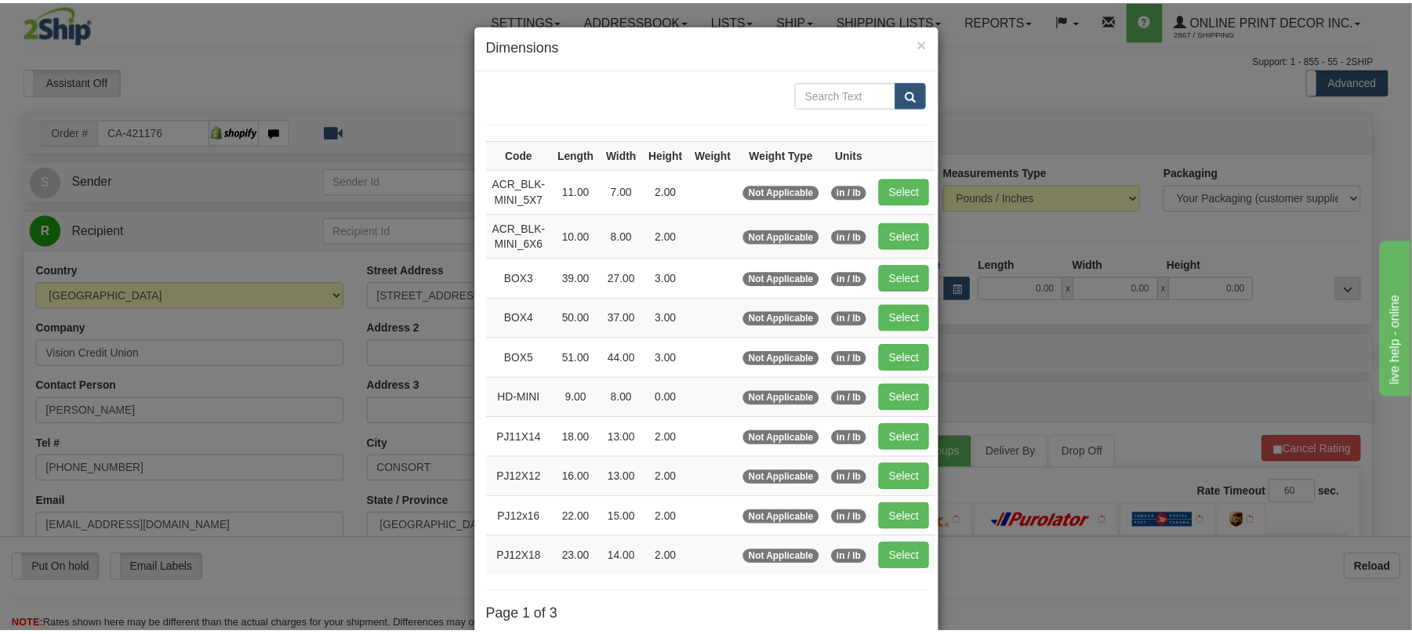
scroll to position [158, 0]
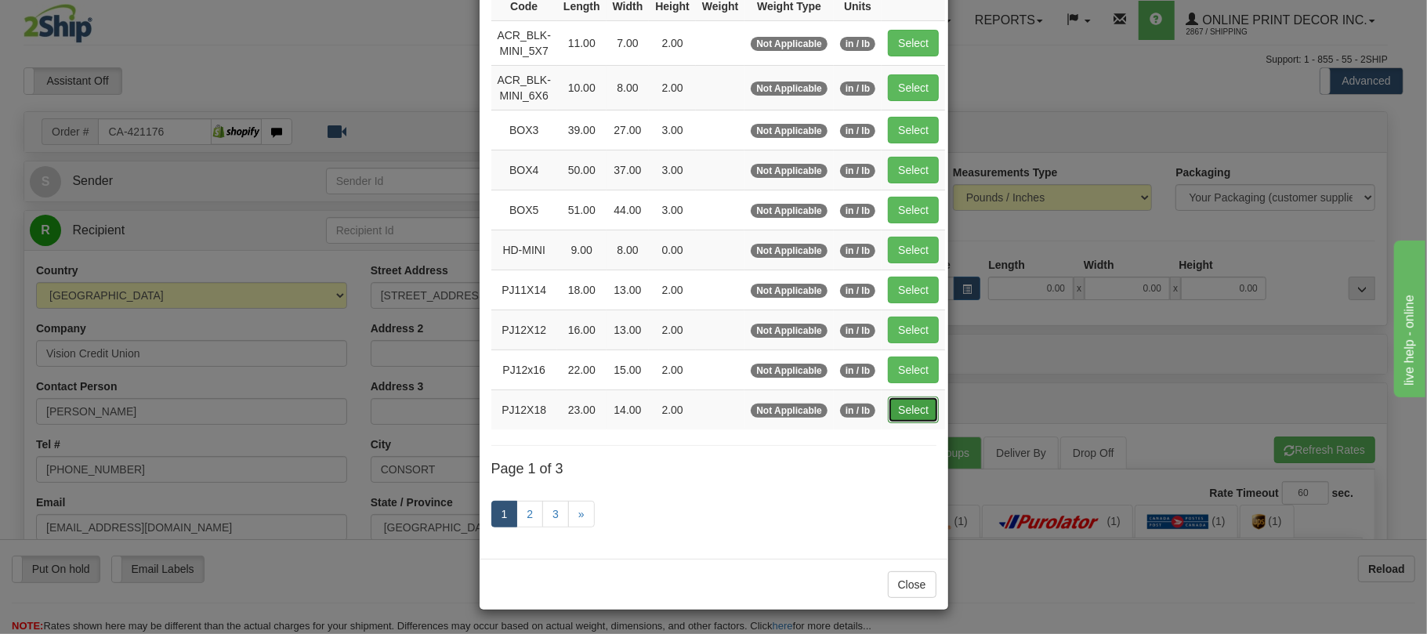
click at [935, 411] on button "Select" at bounding box center [913, 410] width 51 height 27
type input "PJ12X18"
type input "23.00"
type input "14.00"
type input "2.00"
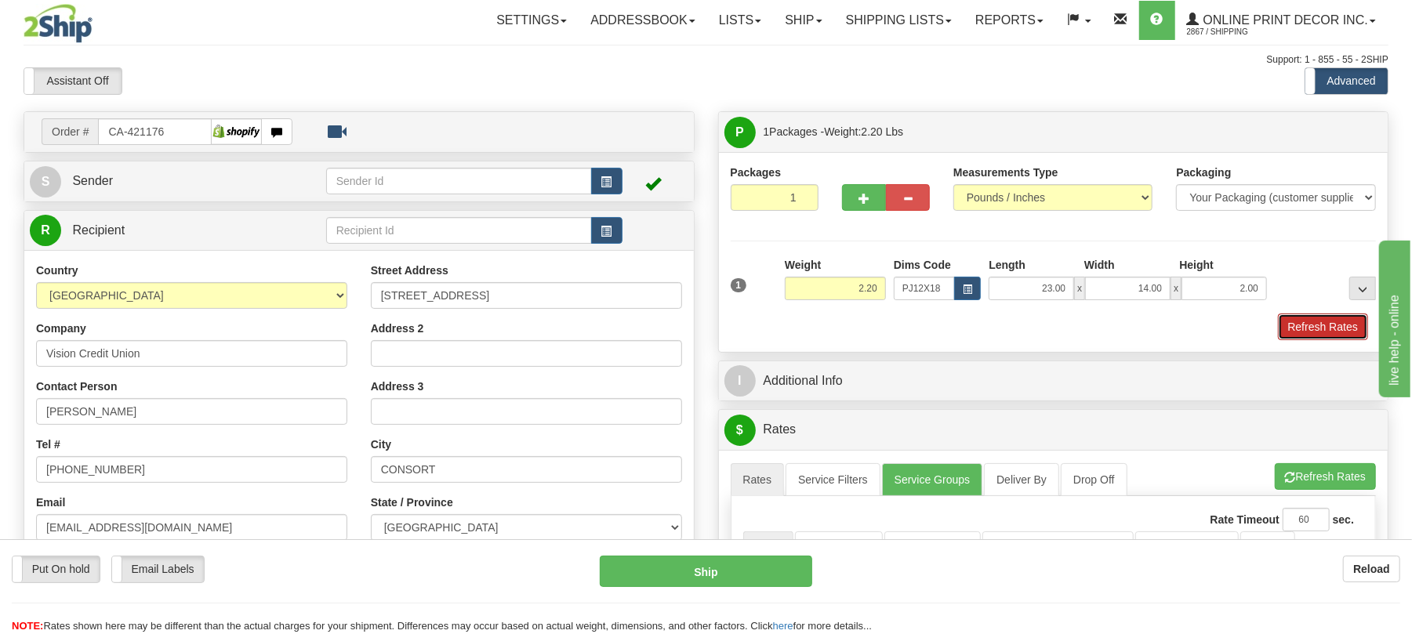
click at [1301, 320] on button "Refresh Rates" at bounding box center [1323, 327] width 90 height 27
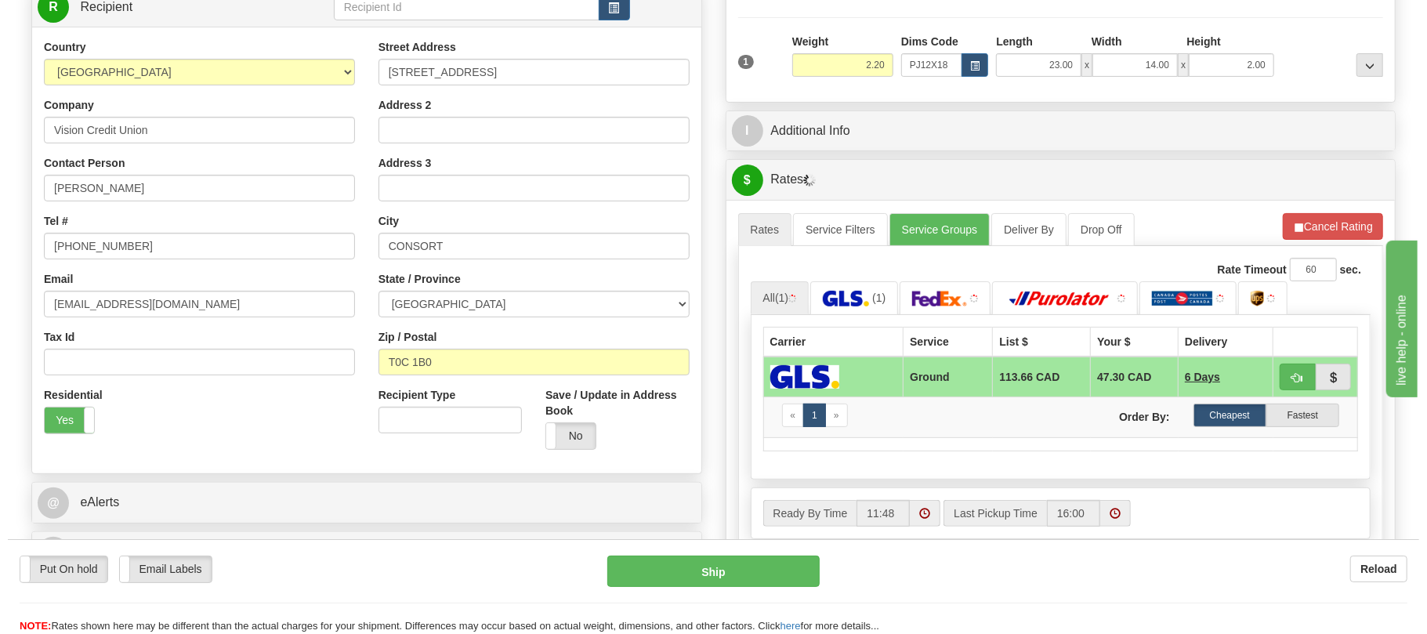
scroll to position [258, 0]
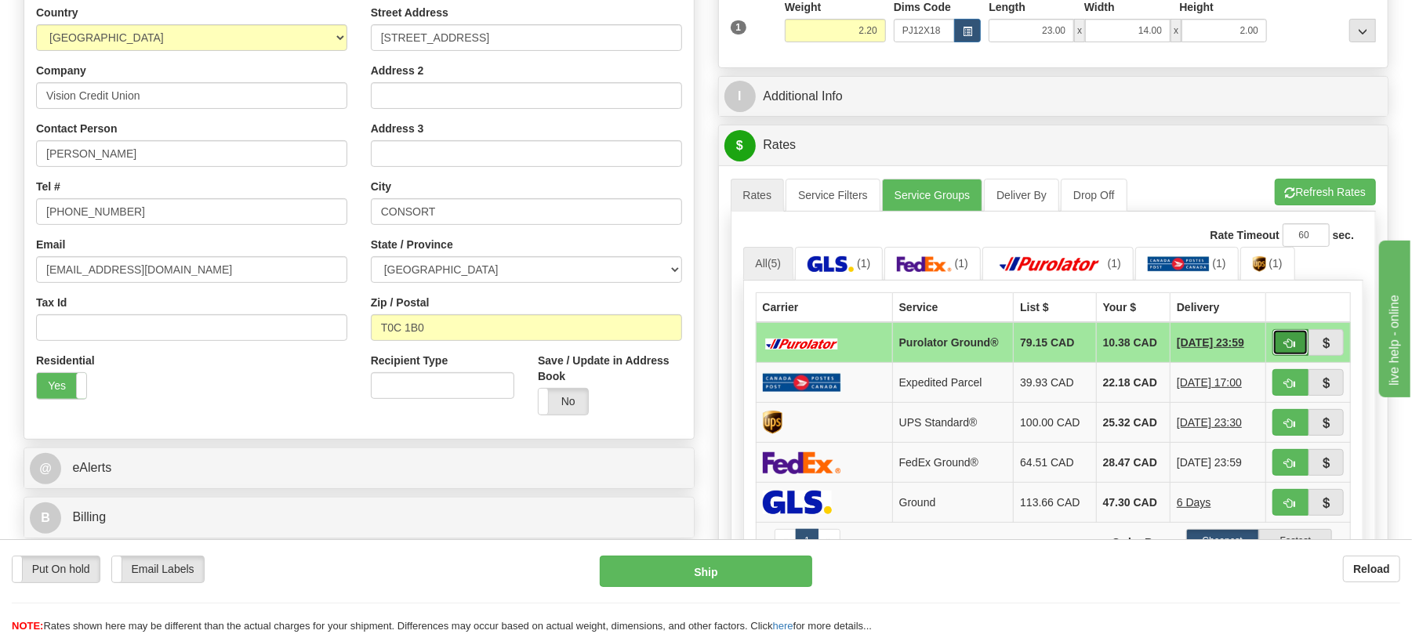
click at [1283, 343] on button "button" at bounding box center [1290, 342] width 36 height 27
type input "260"
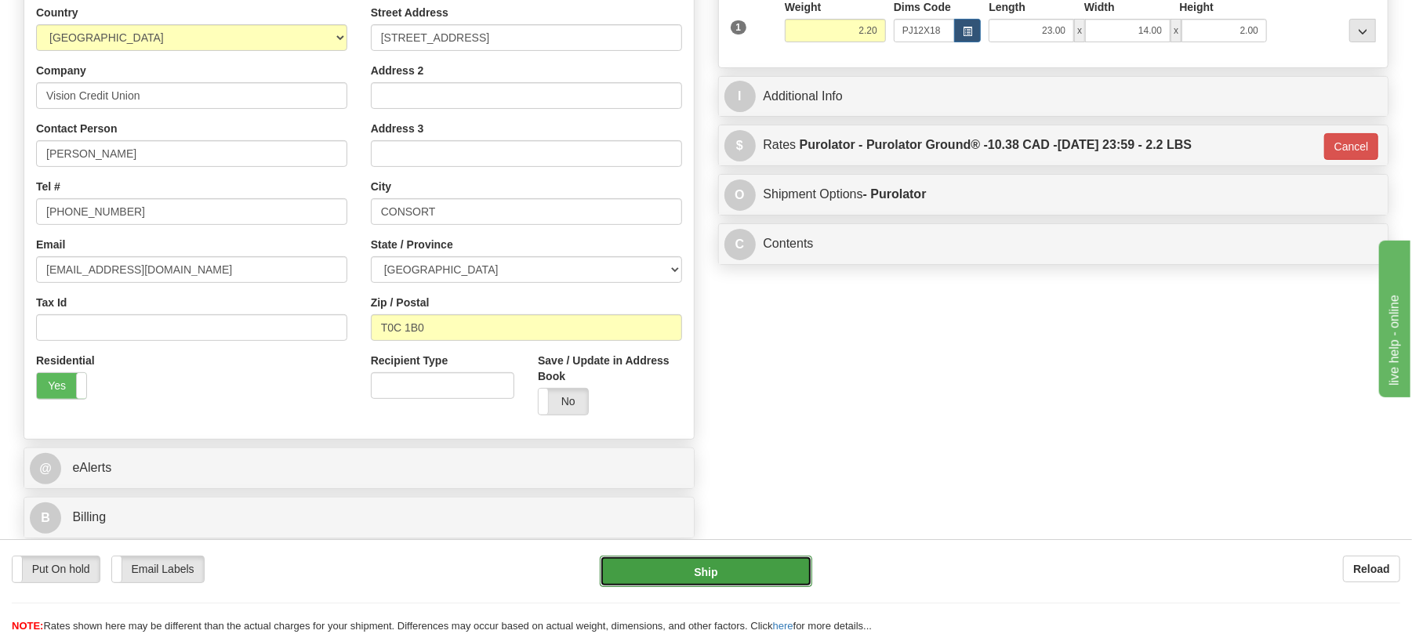
click at [703, 575] on button "Ship" at bounding box center [706, 571] width 212 height 31
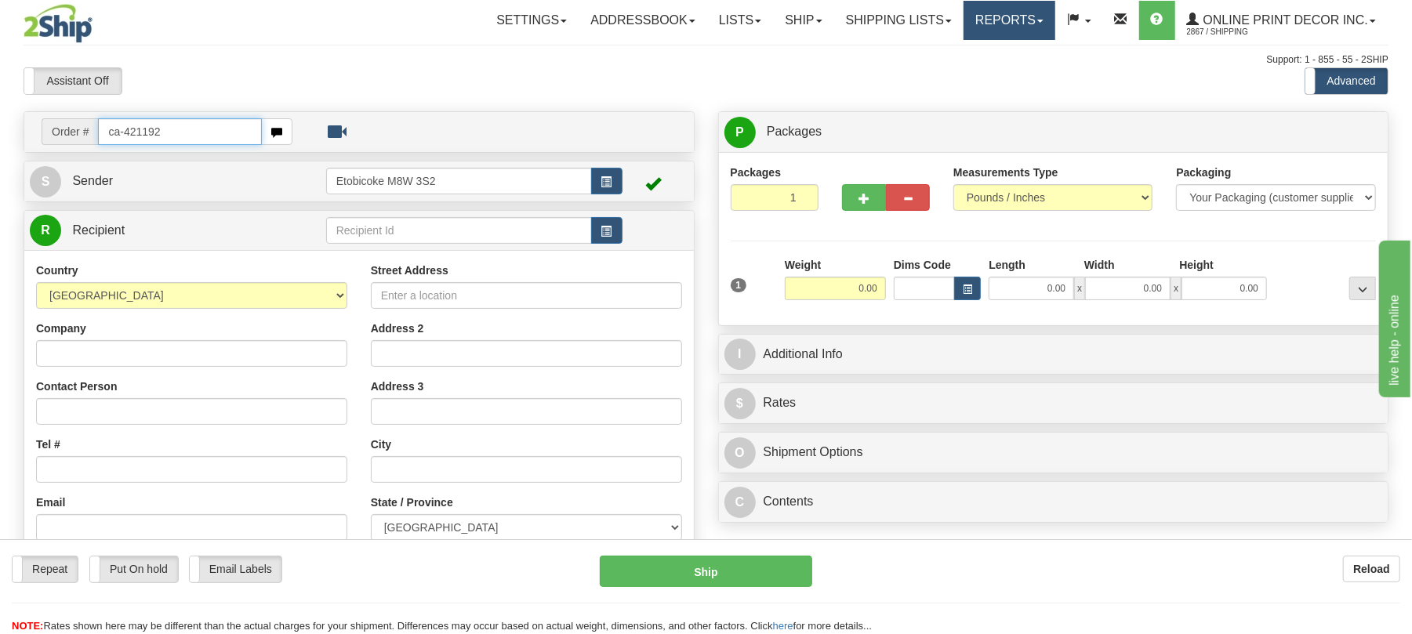
type input "ca-421192"
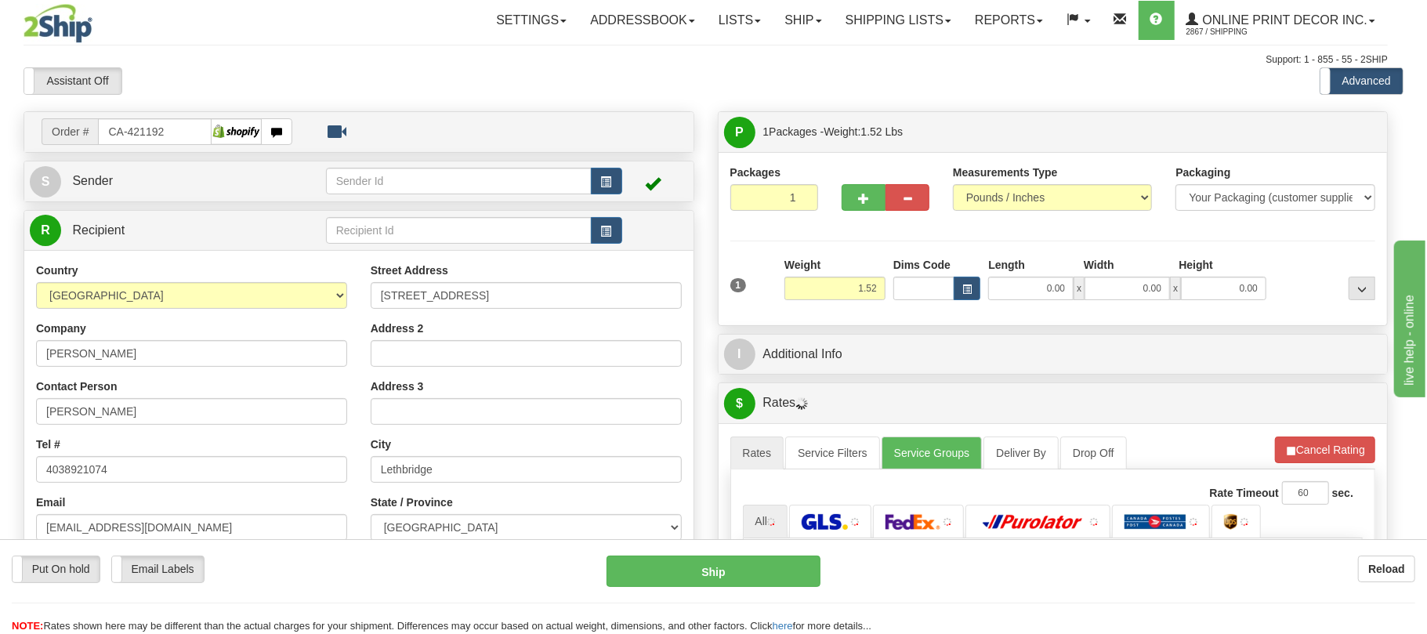
type input "LETHBRIDGE"
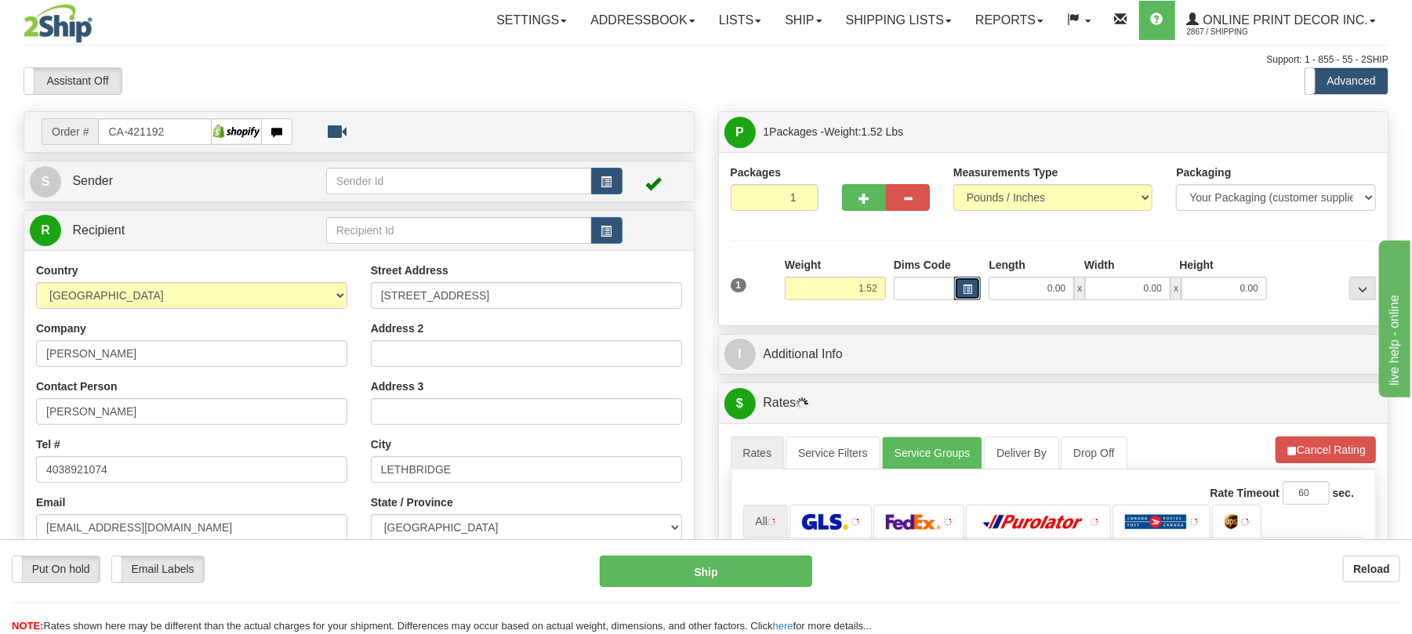
click at [954, 289] on button "button" at bounding box center [967, 289] width 27 height 24
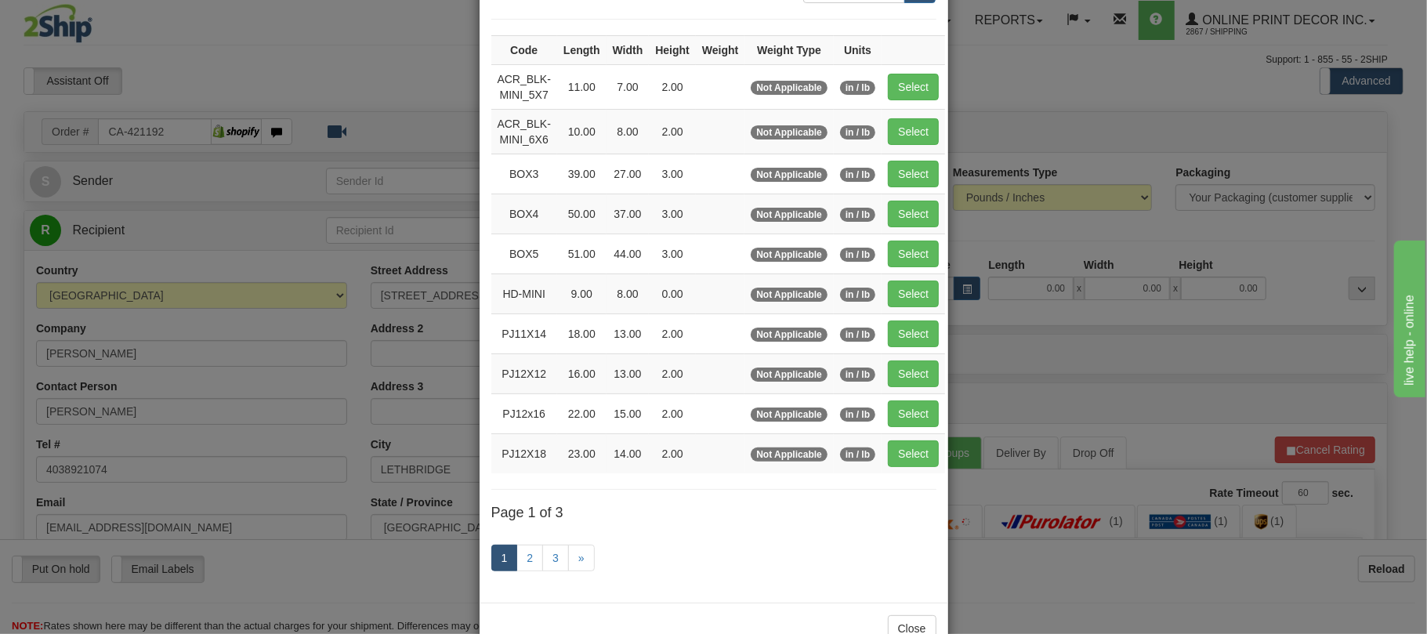
scroll to position [158, 0]
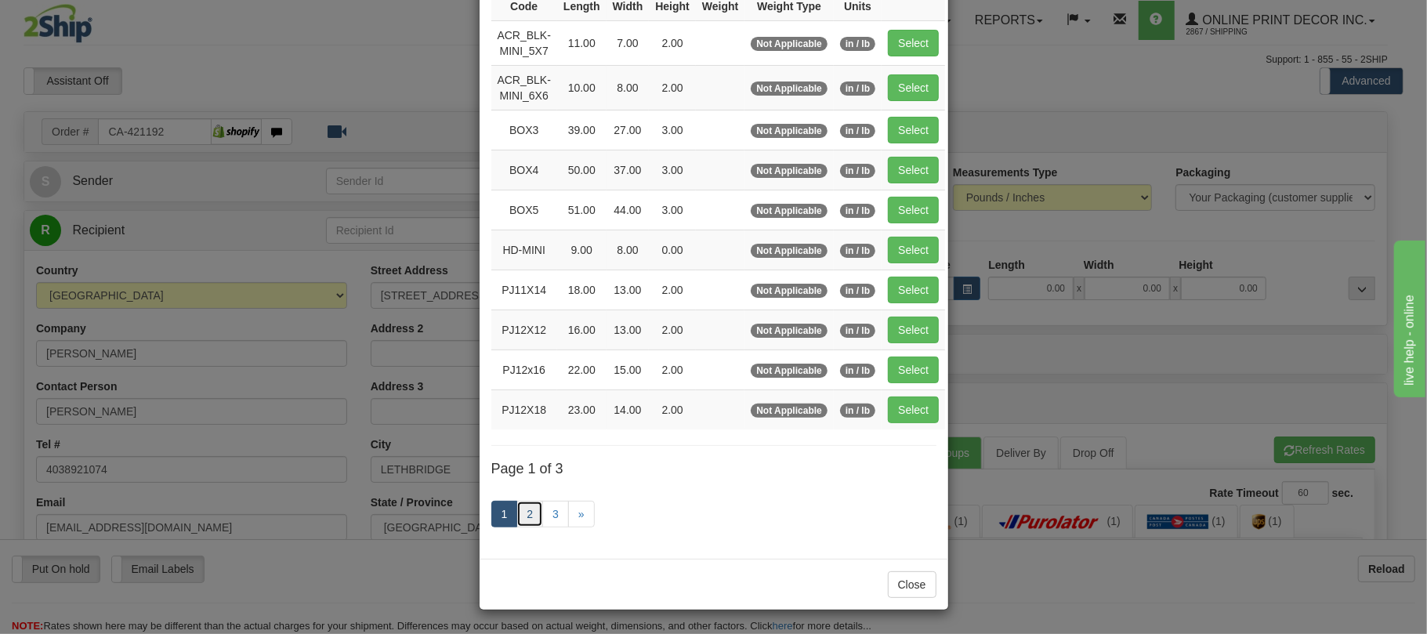
click at [527, 515] on link "2" at bounding box center [530, 514] width 27 height 27
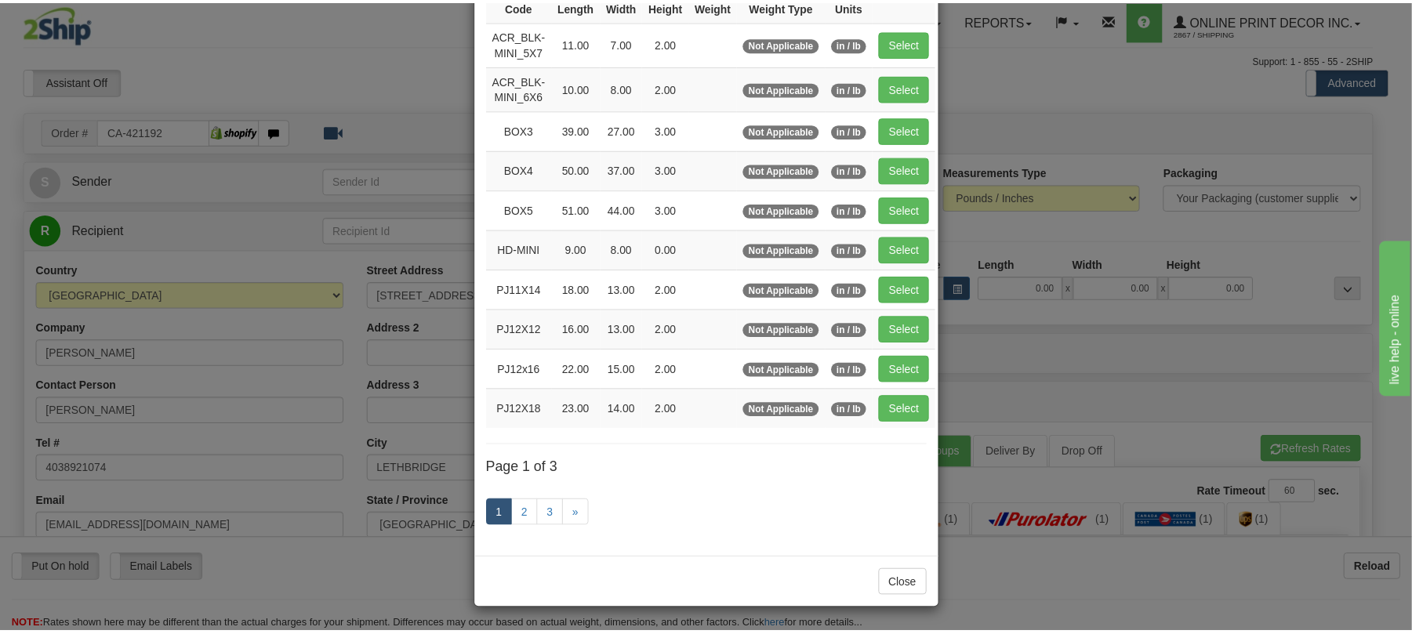
scroll to position [149, 0]
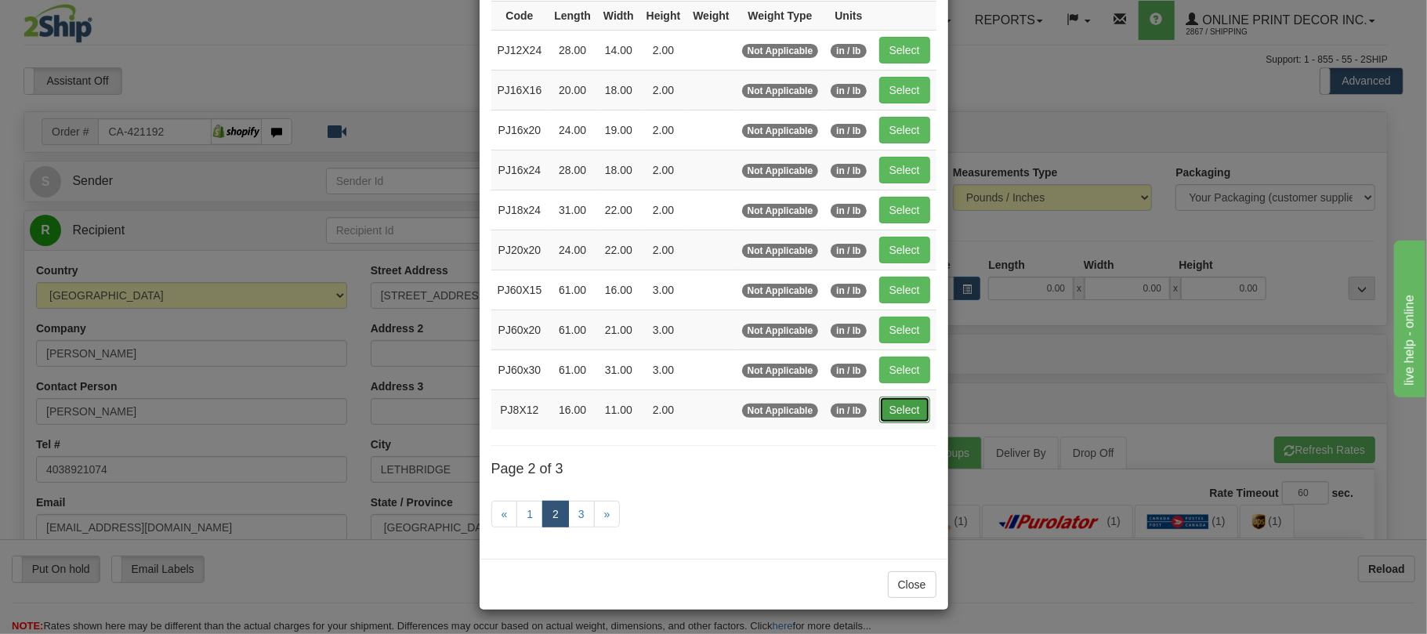
click at [929, 412] on button "Select" at bounding box center [904, 410] width 51 height 27
type input "PJ8X12"
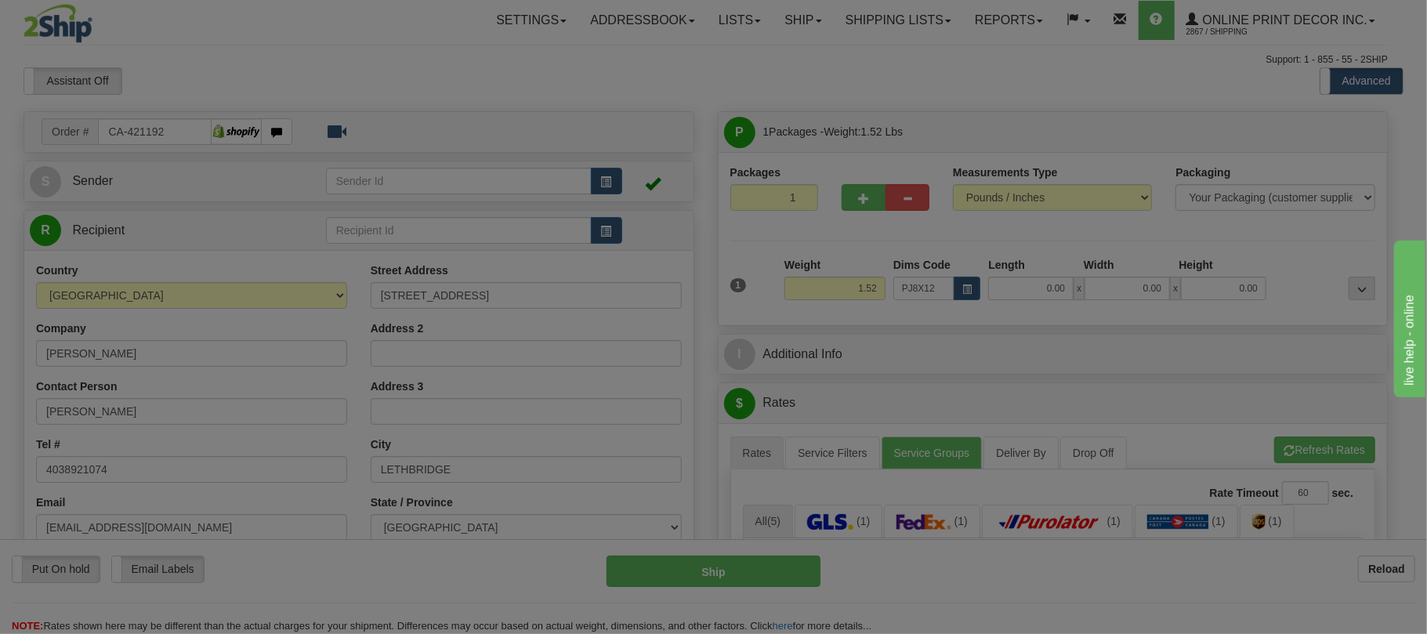
type input "16.00"
type input "11.00"
type input "2.00"
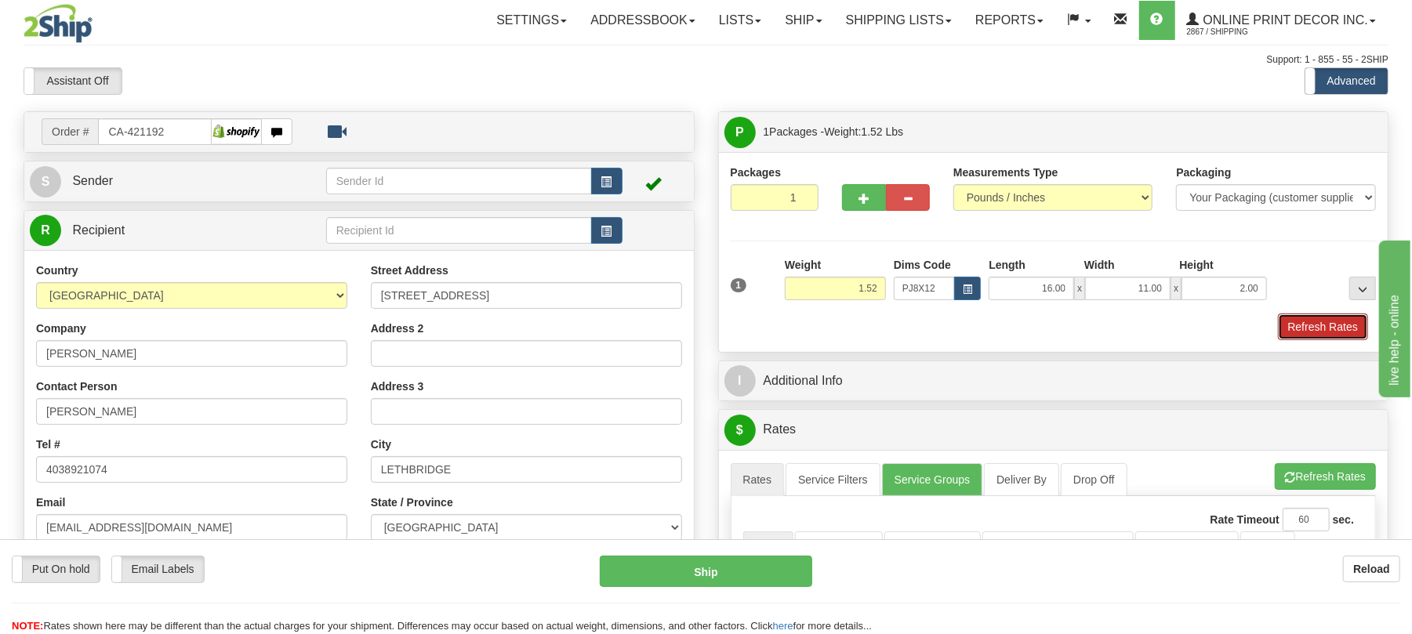
click at [1346, 335] on button "Refresh Rates" at bounding box center [1323, 327] width 90 height 27
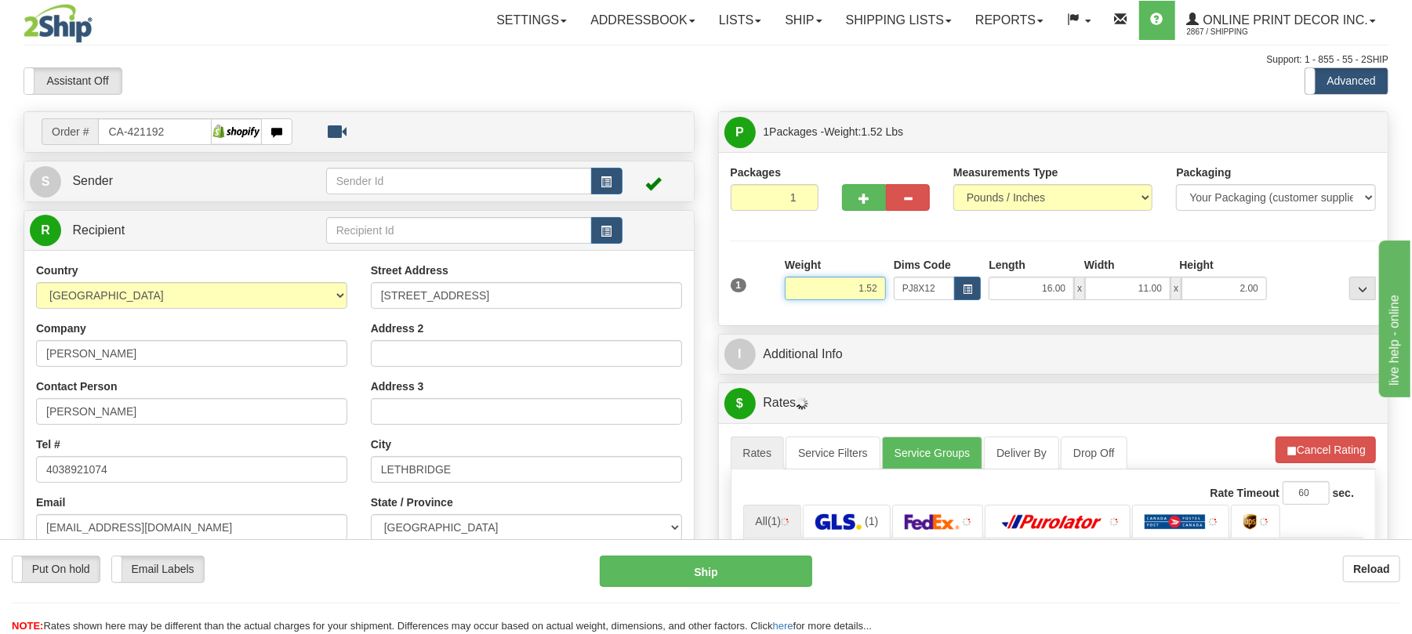
drag, startPoint x: 873, startPoint y: 283, endPoint x: 747, endPoint y: 264, distance: 127.6
click at [747, 264] on div "1 Weight 1.52 Dims Code x x" at bounding box center [1054, 285] width 654 height 56
type input "0.98"
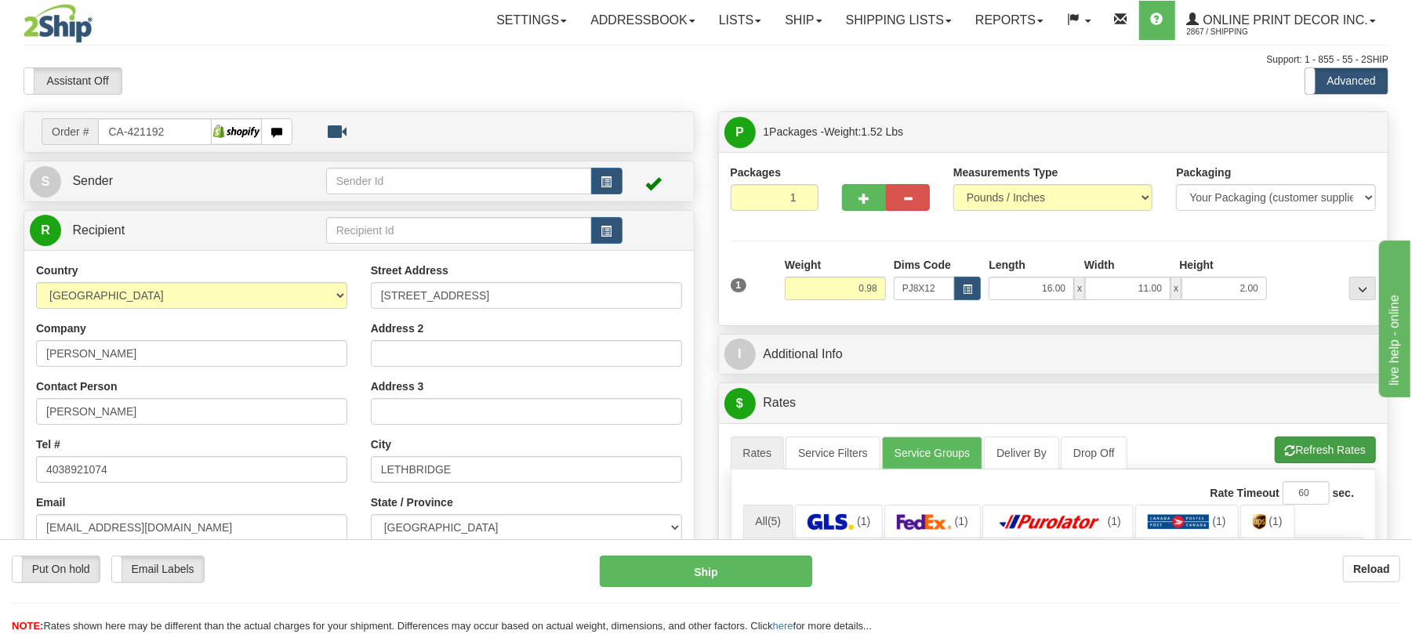
click at [1315, 456] on li "Refresh Rates Cancel Rating" at bounding box center [1324, 450] width 101 height 27
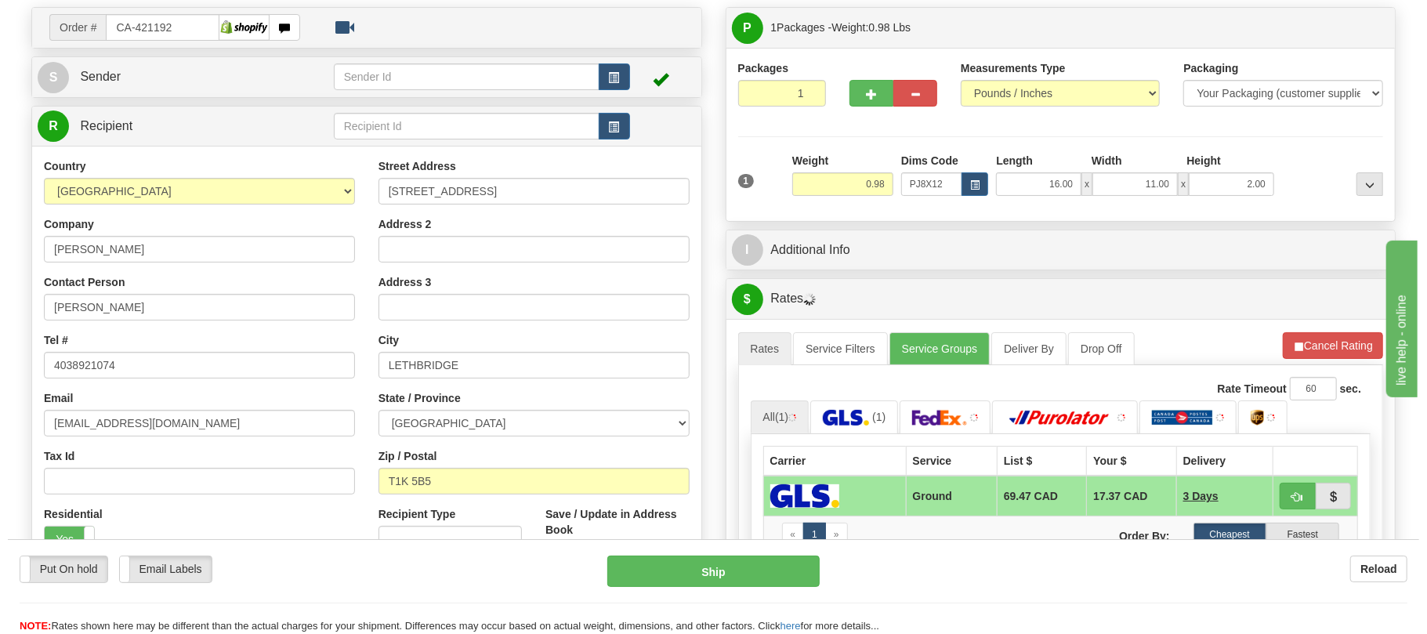
scroll to position [314, 0]
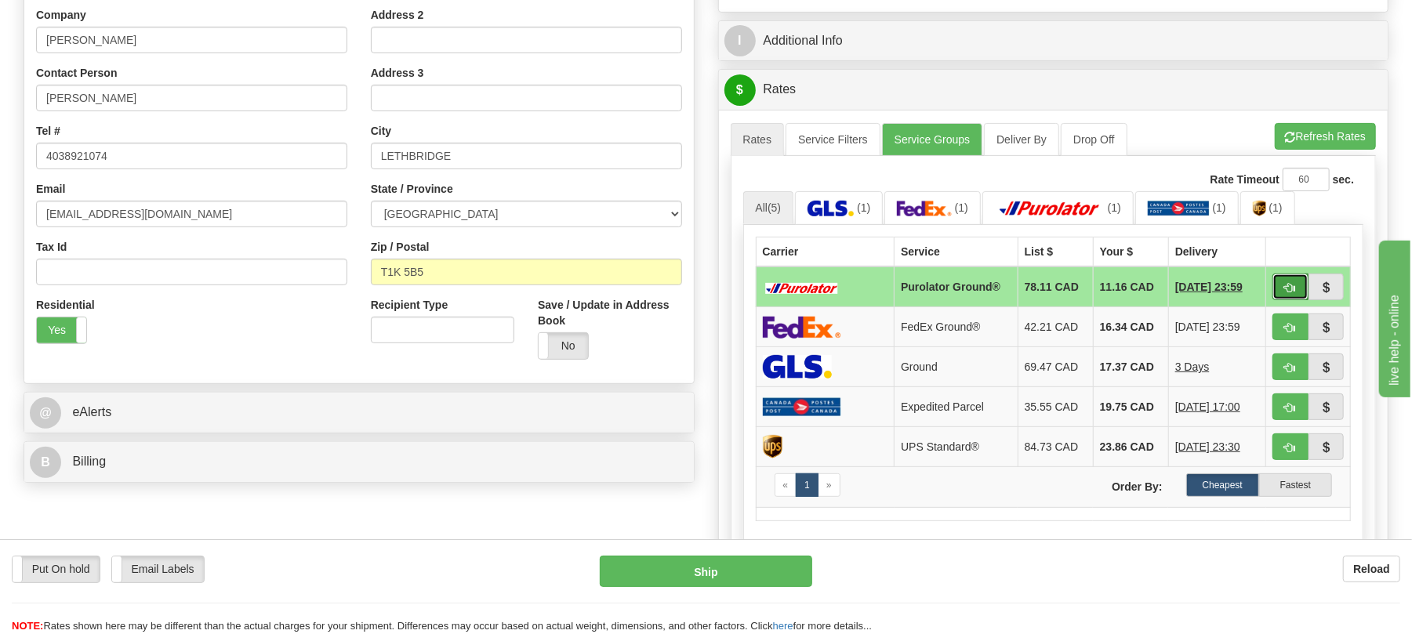
click at [1293, 289] on span "button" at bounding box center [1290, 288] width 11 height 10
type input "260"
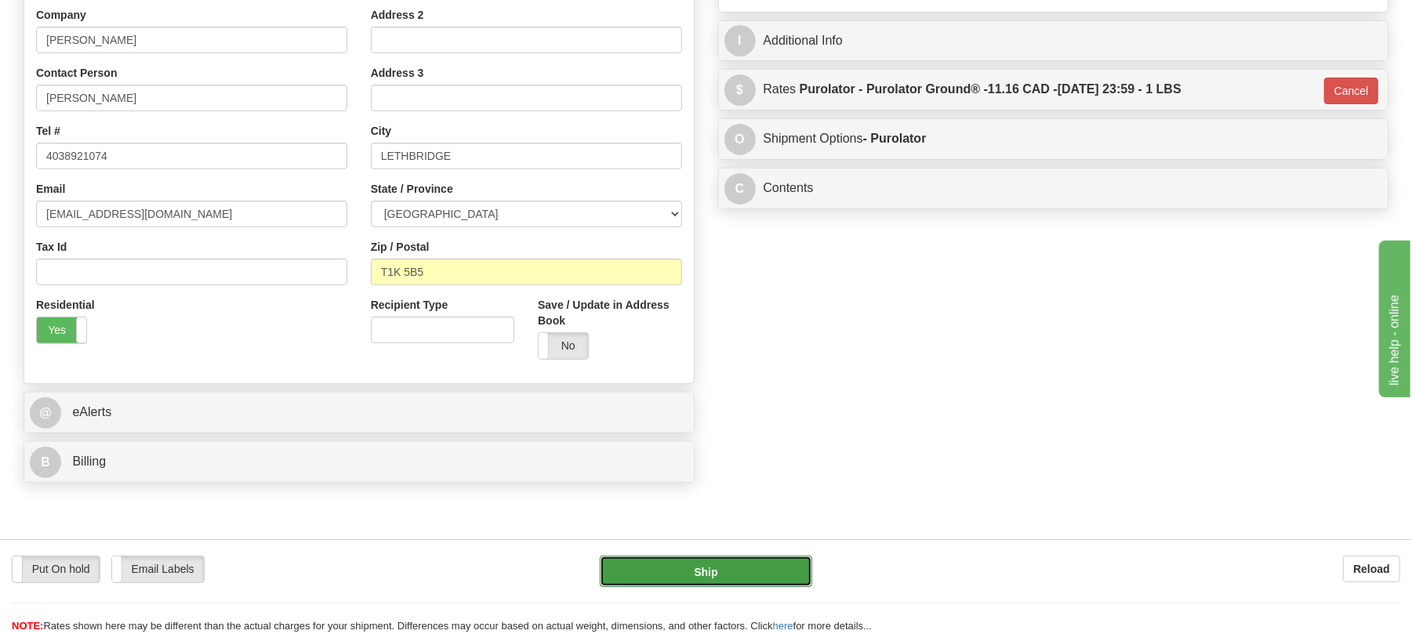
click at [744, 568] on button "Ship" at bounding box center [706, 571] width 212 height 31
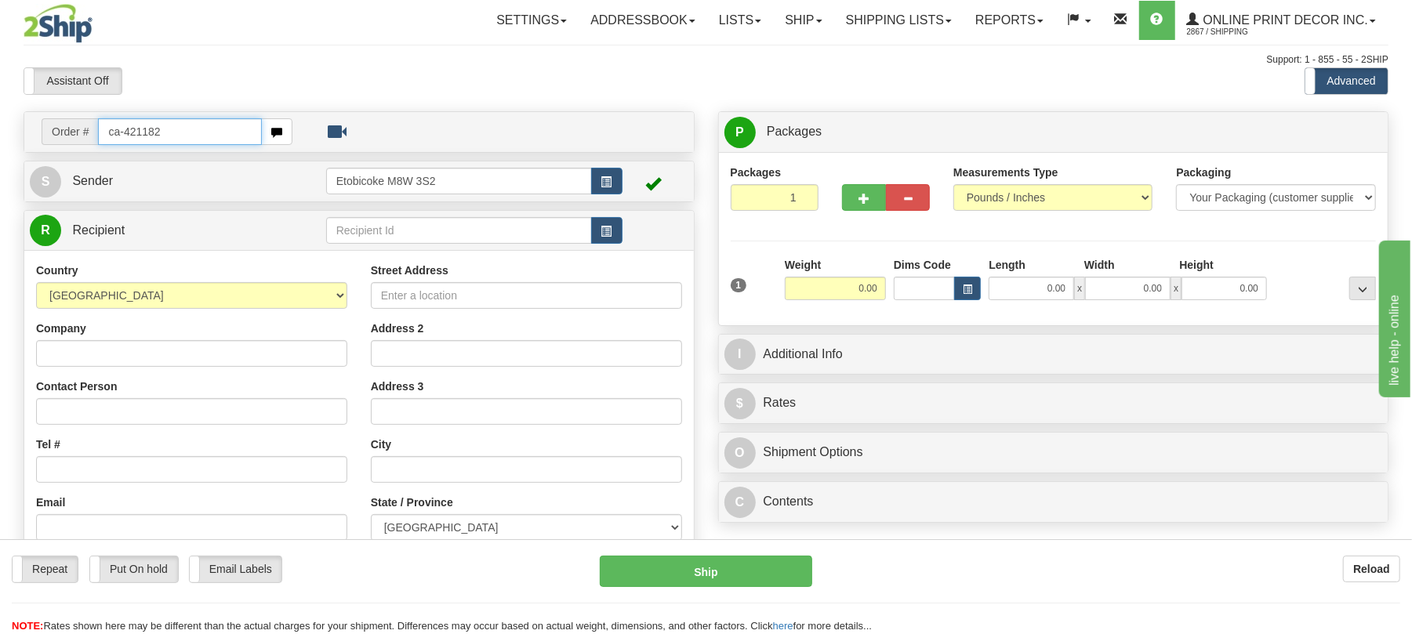
type input "ca-421182"
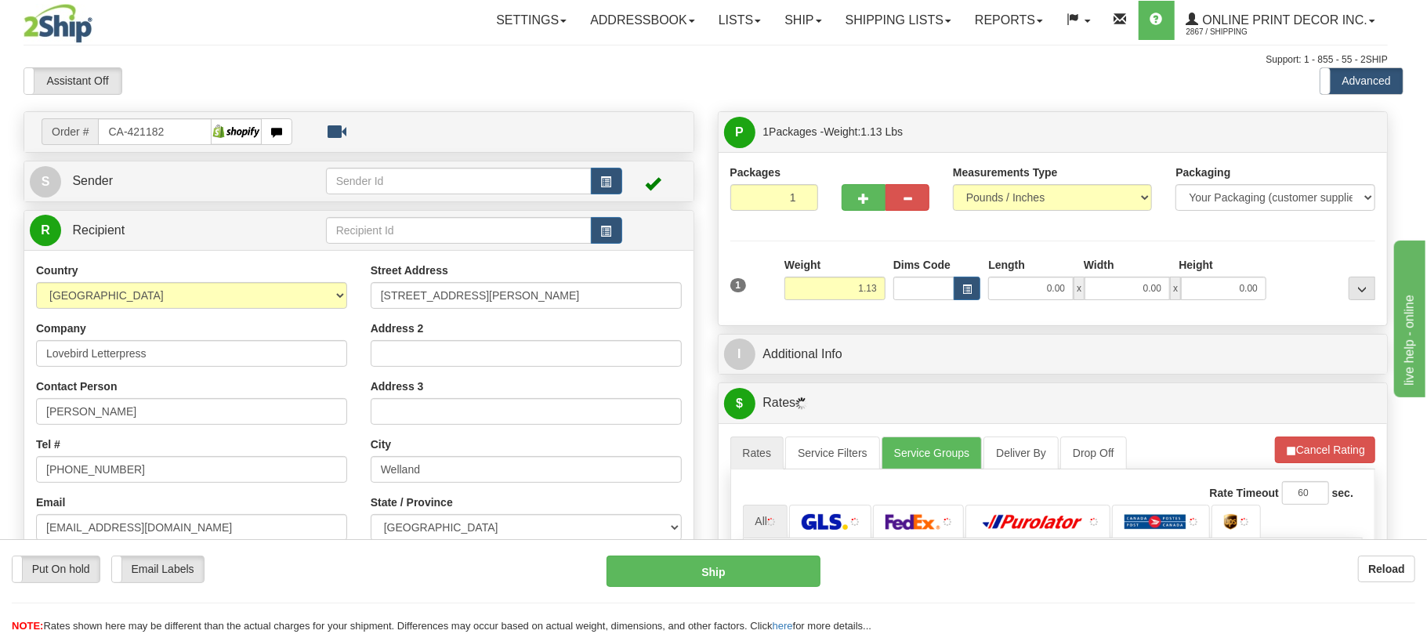
type input "WELLAND"
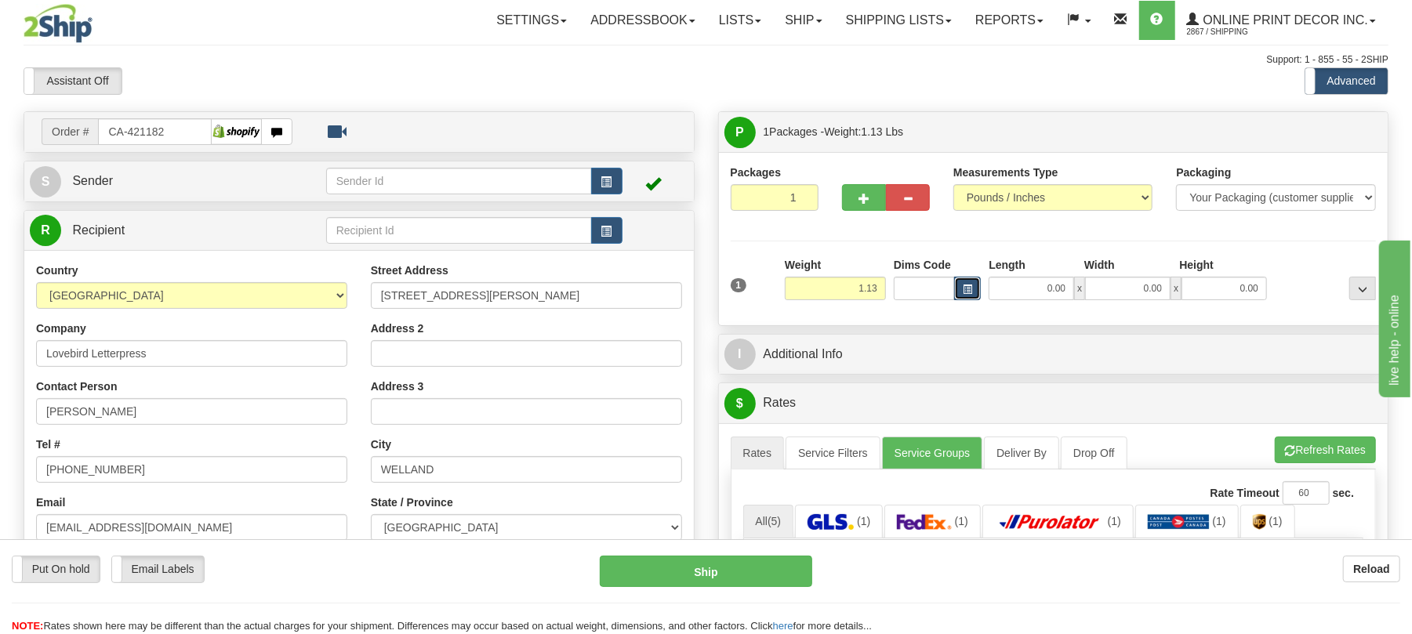
click at [967, 292] on span "button" at bounding box center [967, 289] width 9 height 9
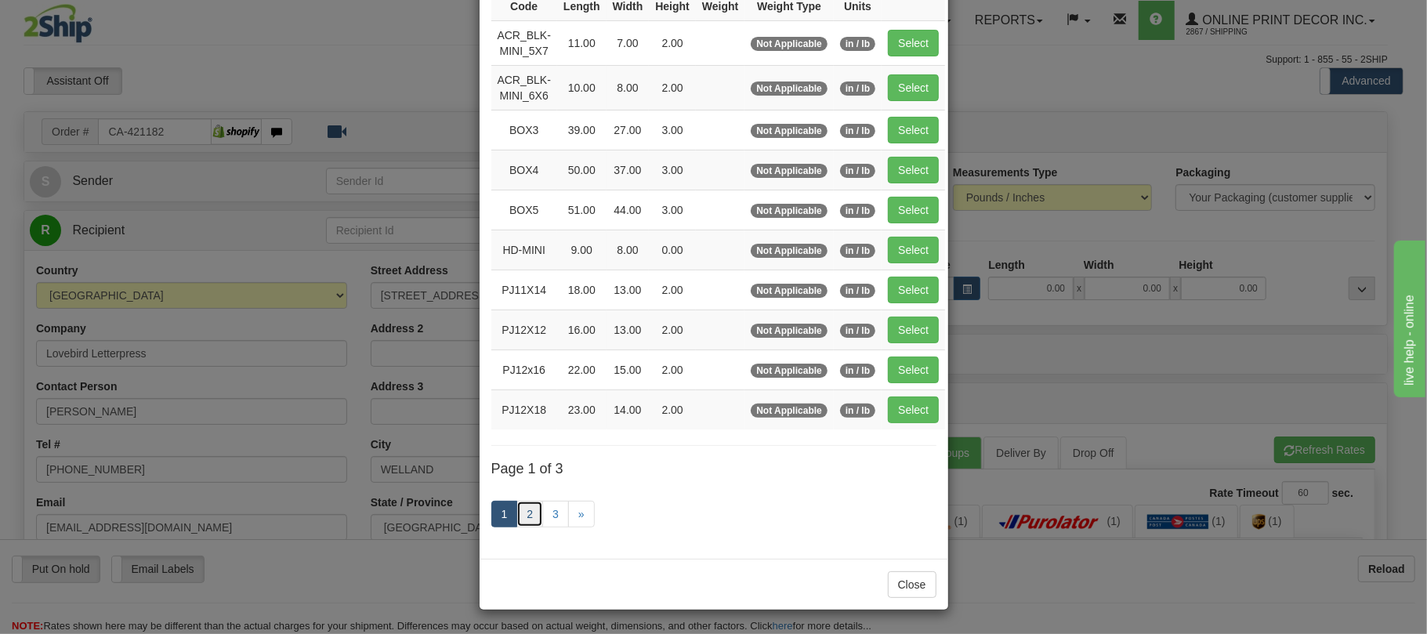
click at [527, 509] on link "2" at bounding box center [530, 514] width 27 height 27
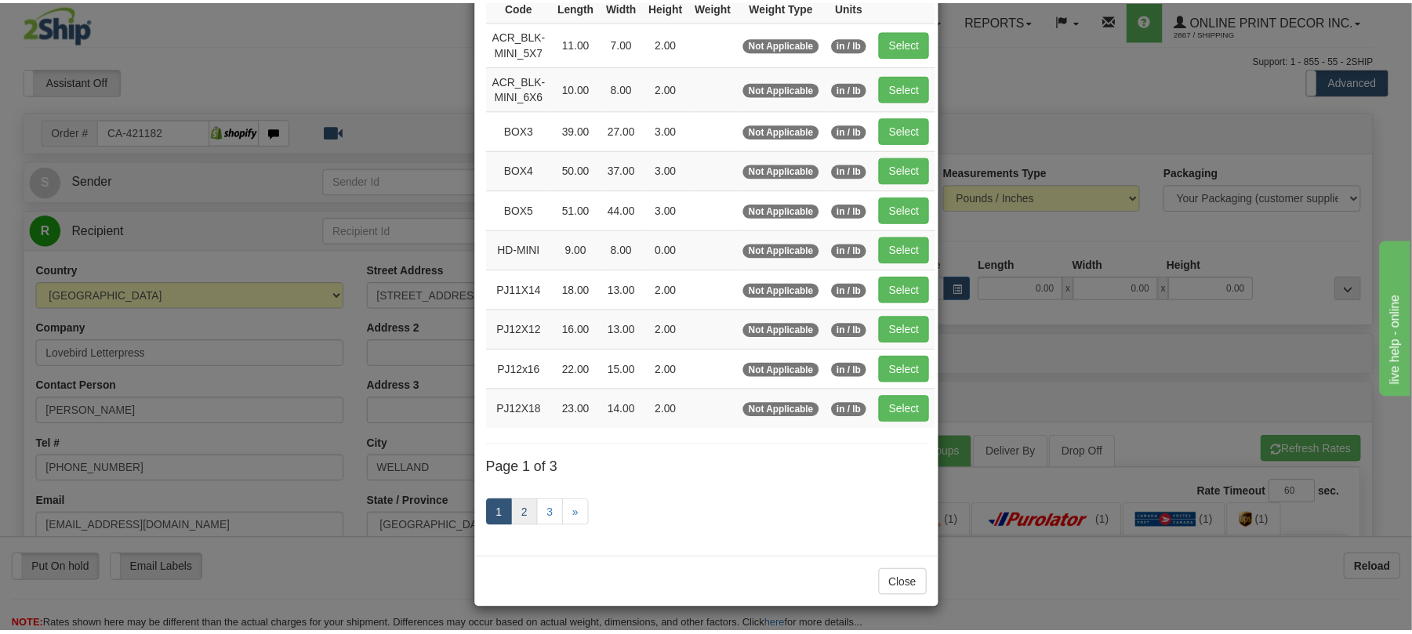
scroll to position [149, 0]
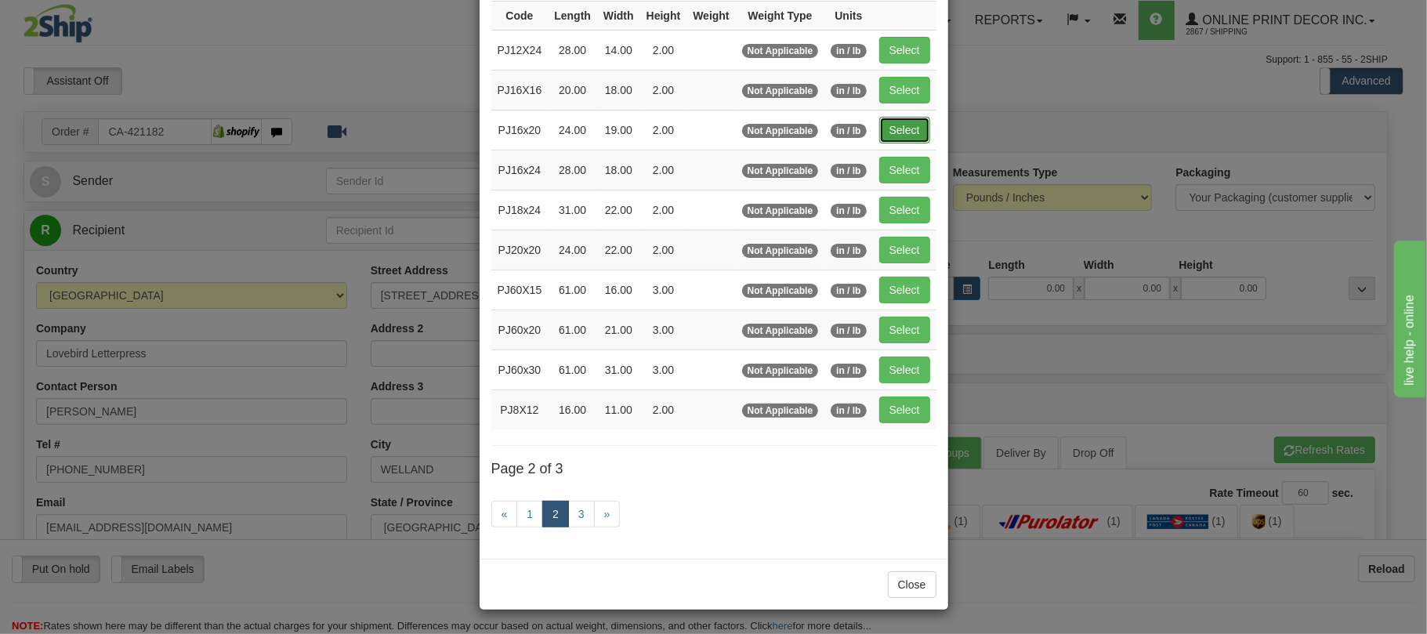
click at [894, 124] on button "Select" at bounding box center [904, 130] width 51 height 27
type input "PJ16x20"
type input "24.00"
type input "19.00"
type input "2.00"
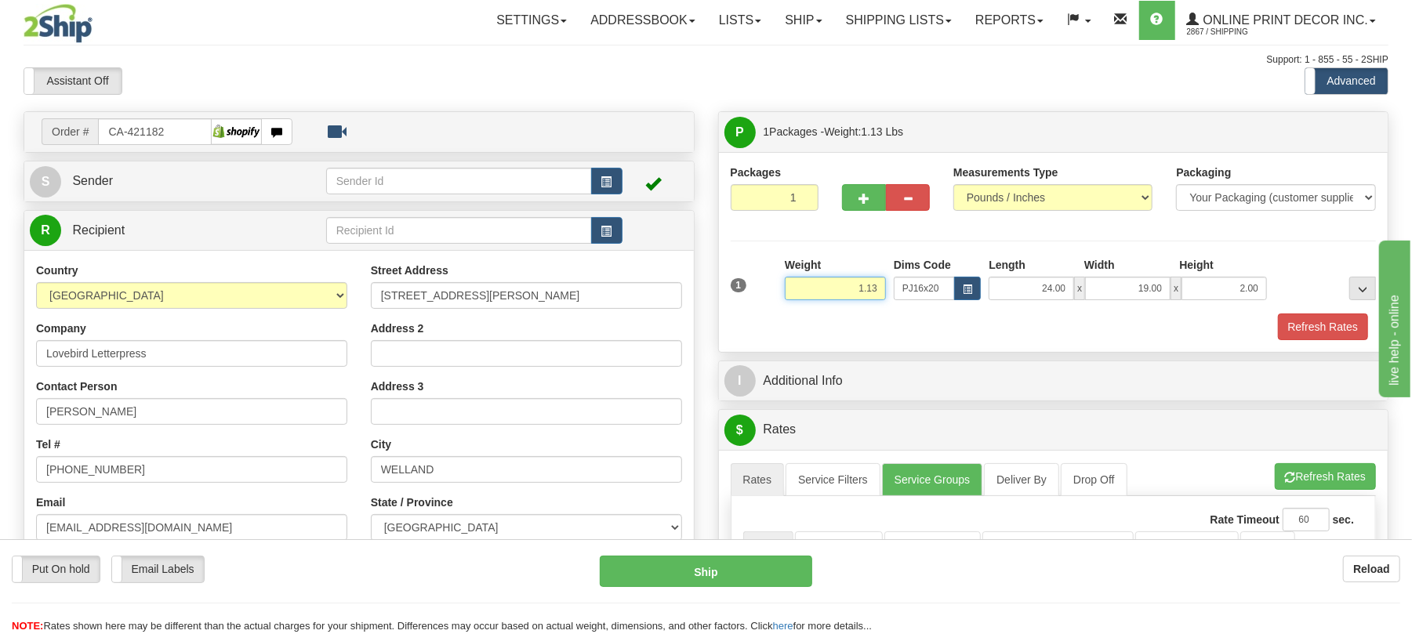
drag, startPoint x: 879, startPoint y: 292, endPoint x: 735, endPoint y: 268, distance: 146.3
click at [735, 268] on div "1 Weight 1.13 Dims Code x x" at bounding box center [1054, 285] width 654 height 56
type input "2.20"
click at [1302, 336] on button "Refresh Rates" at bounding box center [1323, 327] width 90 height 27
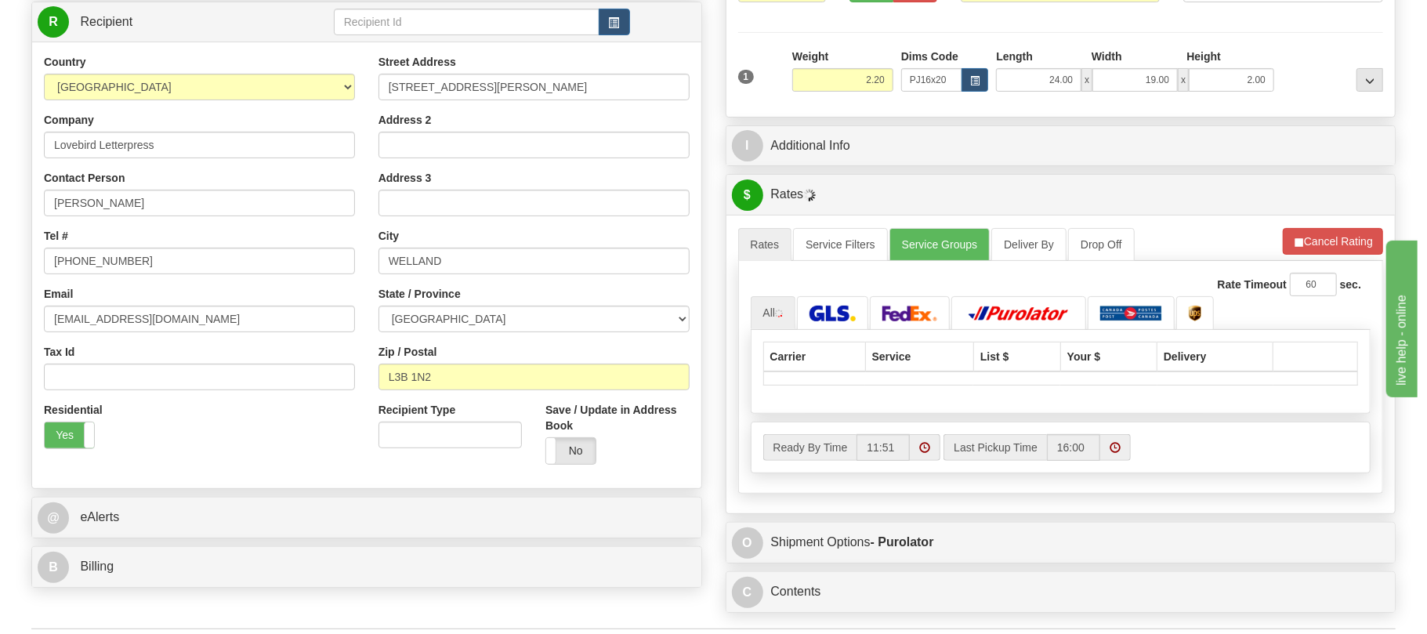
scroll to position [314, 0]
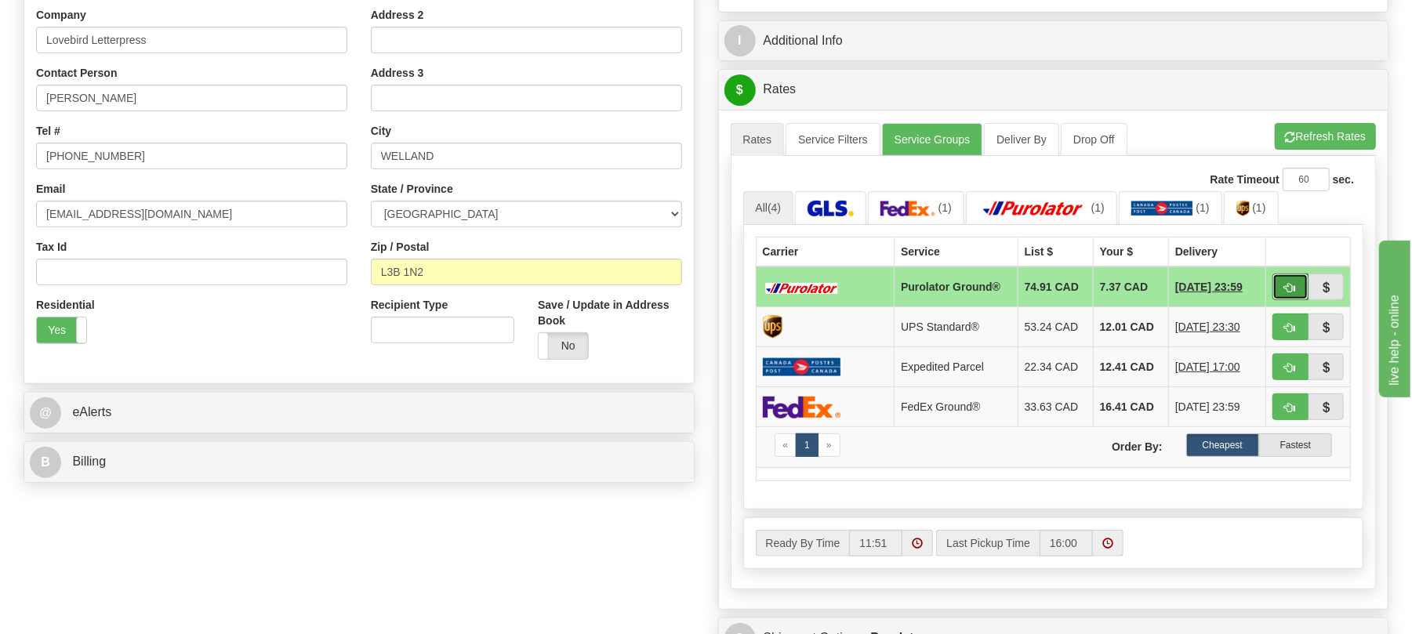
click at [1285, 285] on button "button" at bounding box center [1290, 287] width 36 height 27
type input "260"
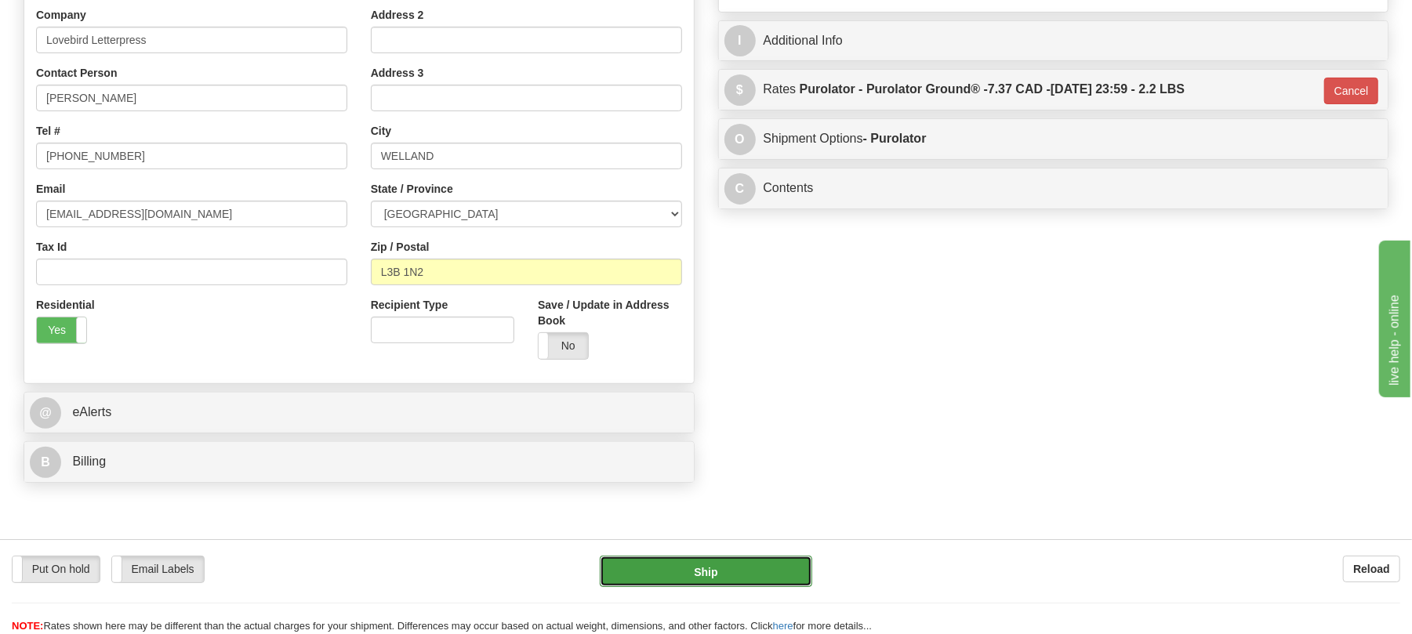
click at [720, 575] on button "Ship" at bounding box center [706, 571] width 212 height 31
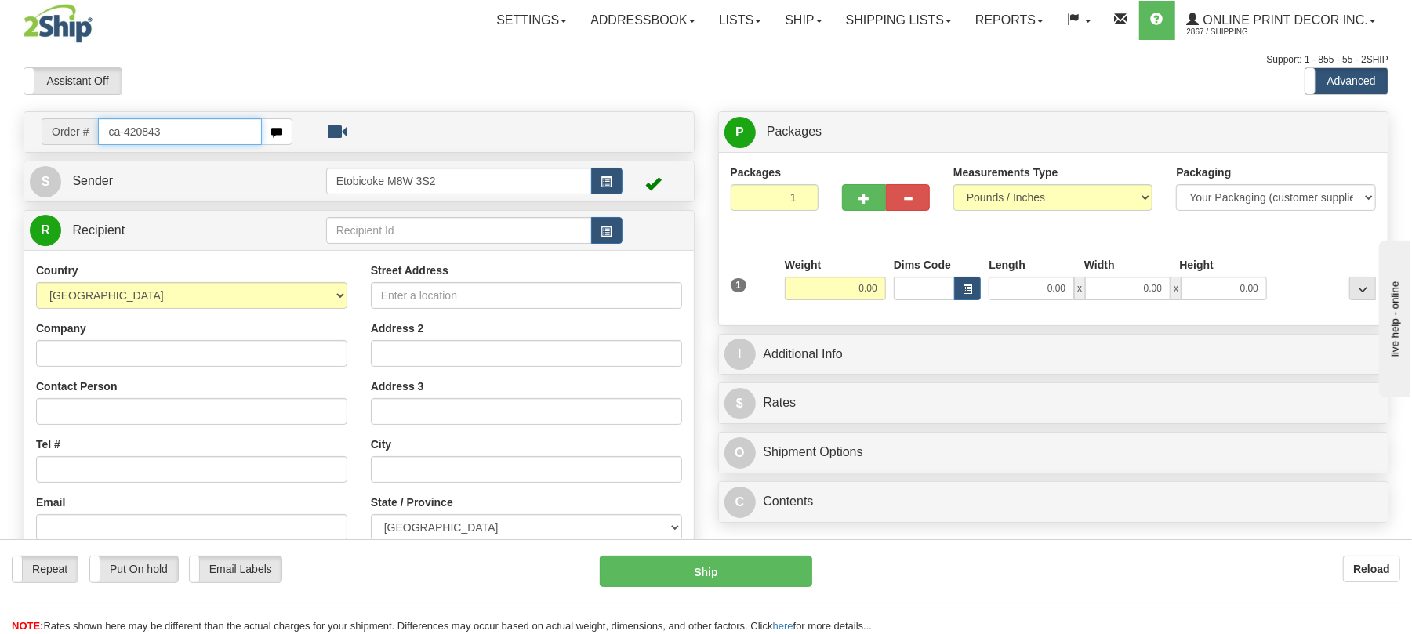
type input "ca-420843"
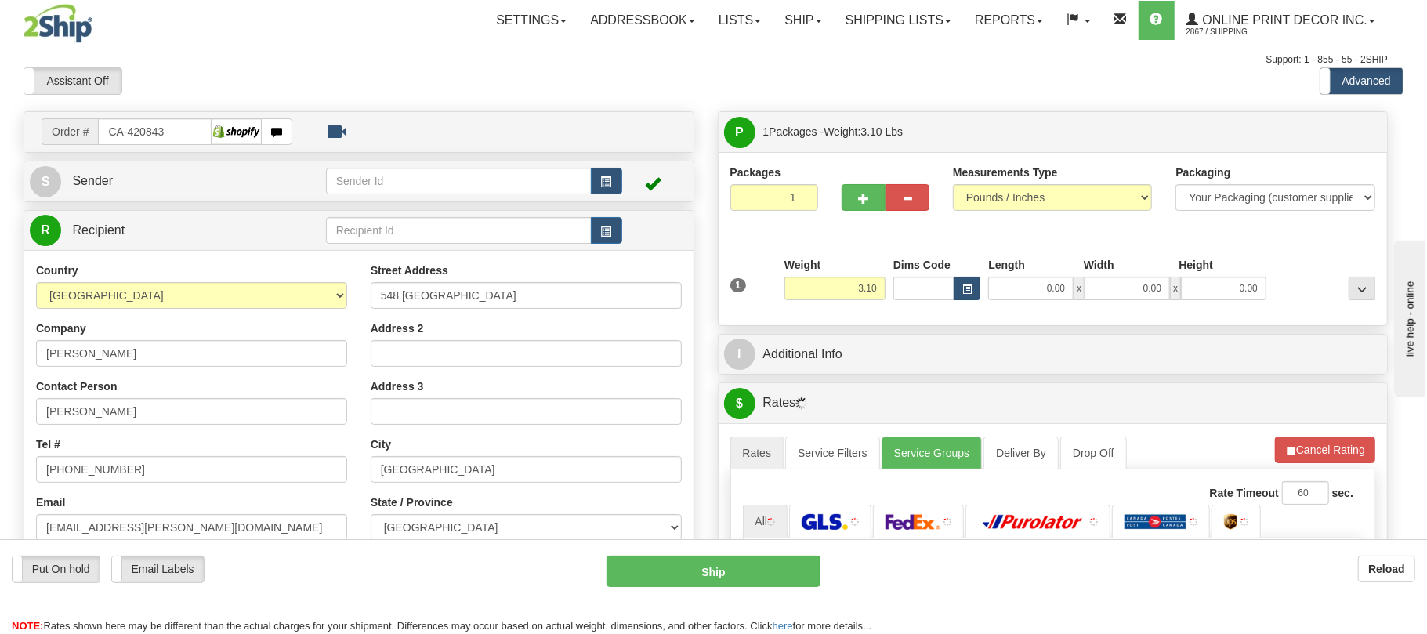
type input "[GEOGRAPHIC_DATA]"
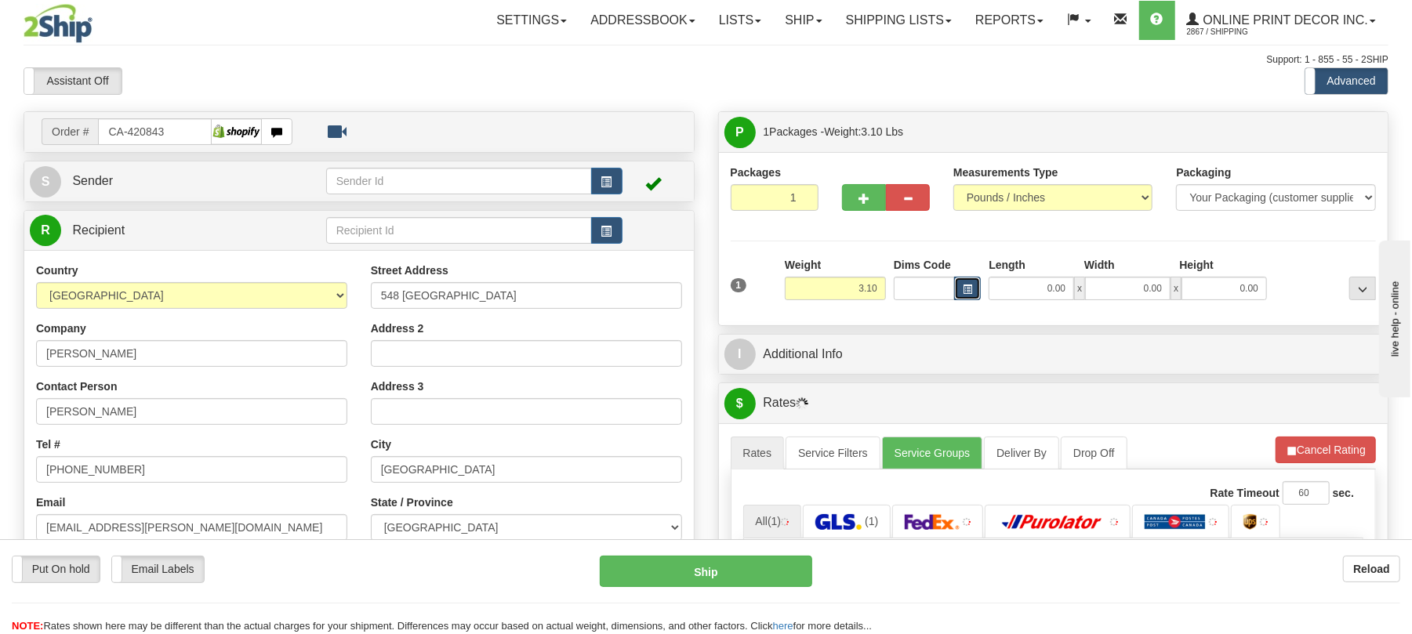
click at [963, 288] on span "button" at bounding box center [967, 289] width 9 height 9
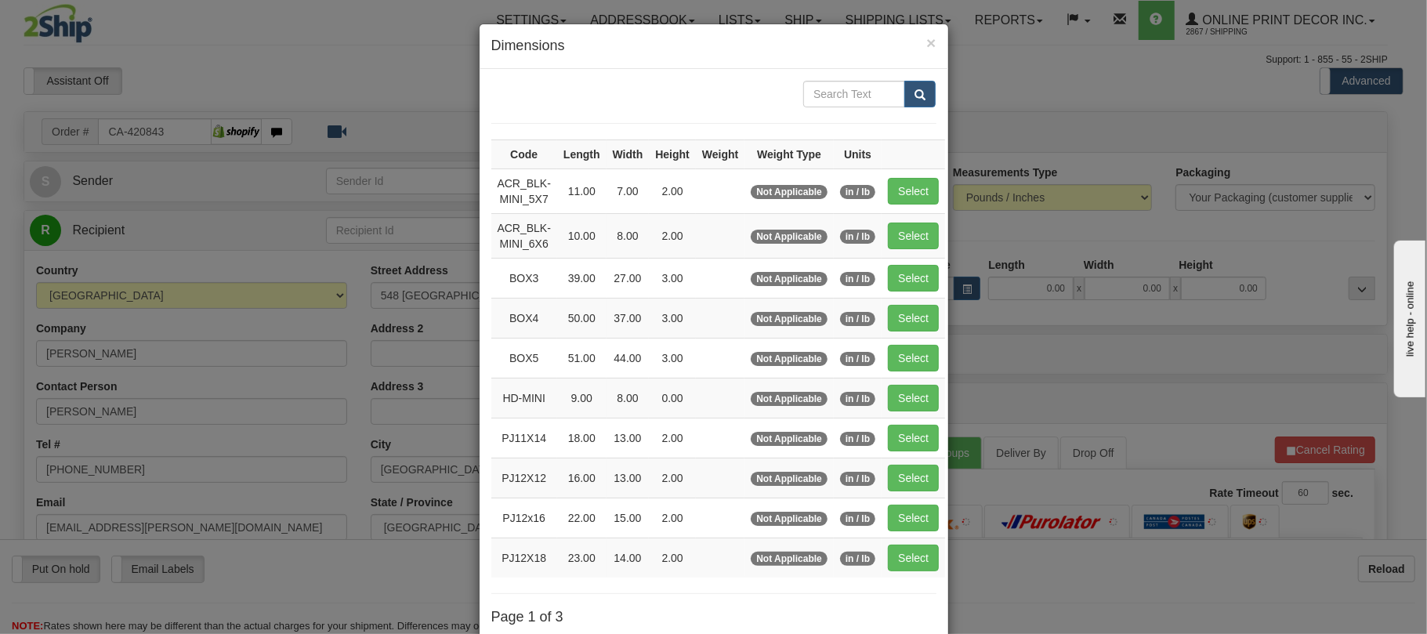
scroll to position [158, 0]
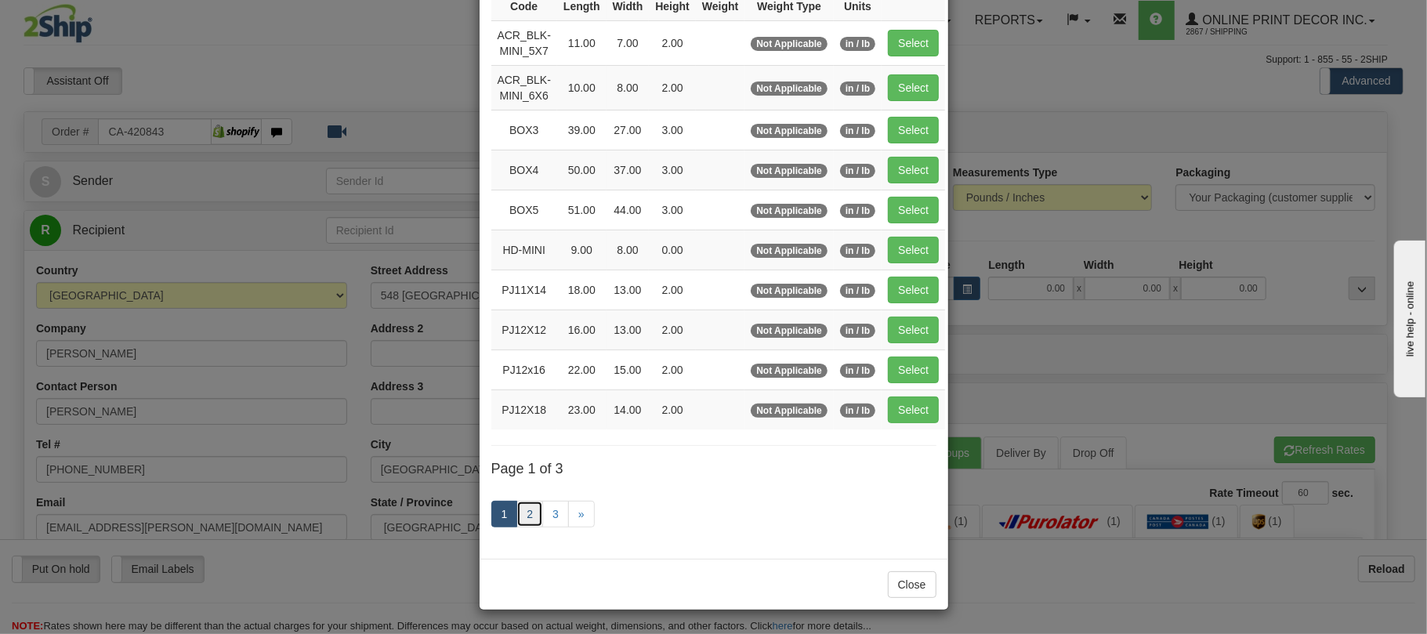
click at [525, 524] on link "2" at bounding box center [530, 514] width 27 height 27
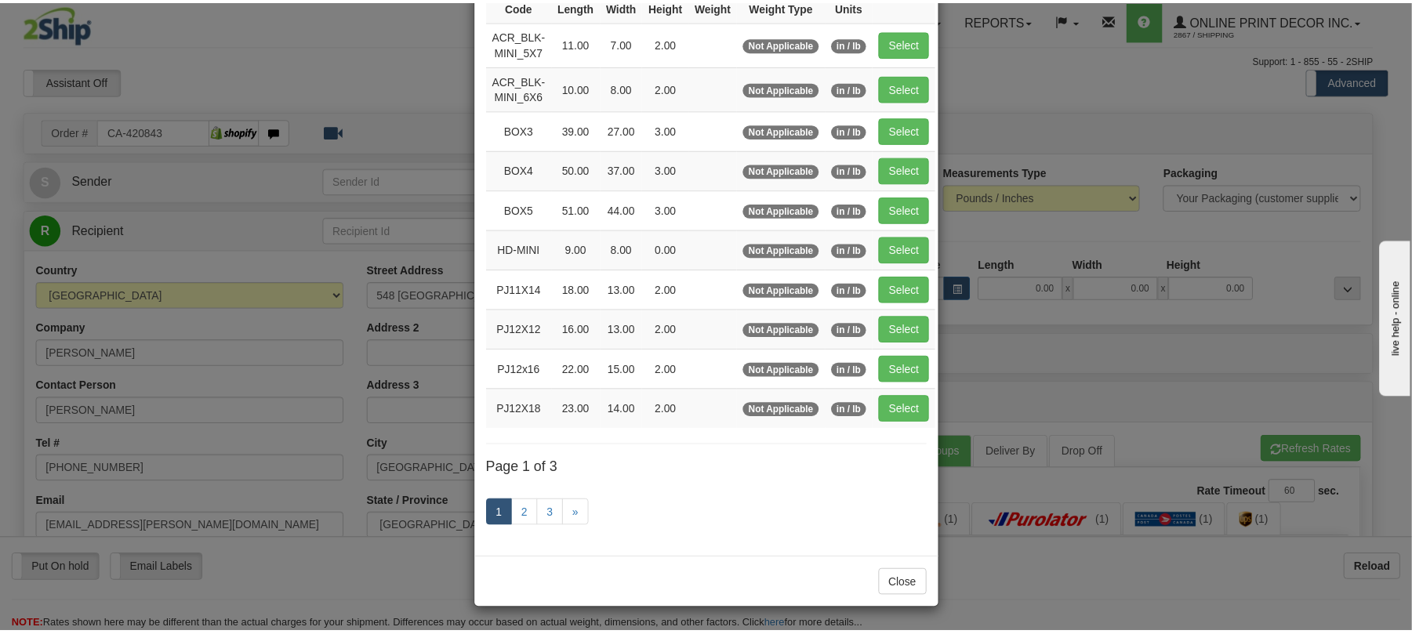
scroll to position [149, 0]
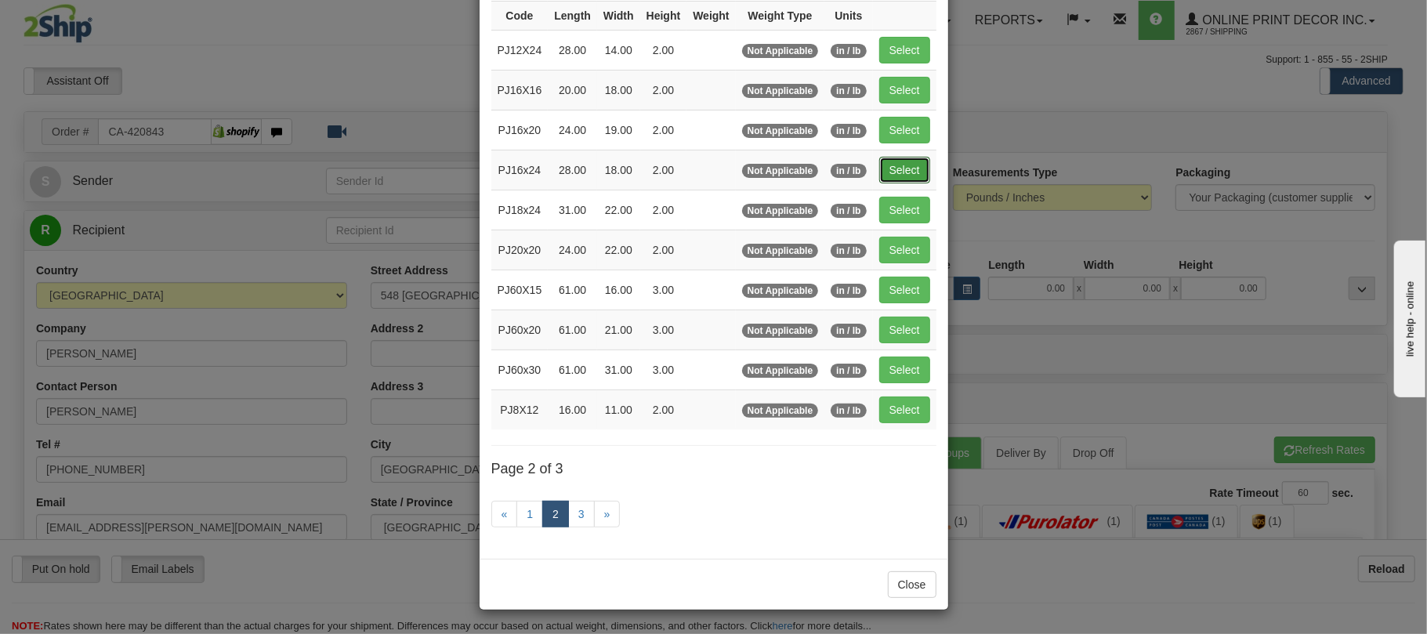
drag, startPoint x: 903, startPoint y: 165, endPoint x: 897, endPoint y: 211, distance: 46.6
click at [904, 165] on button "Select" at bounding box center [904, 170] width 51 height 27
type input "PJ16x24"
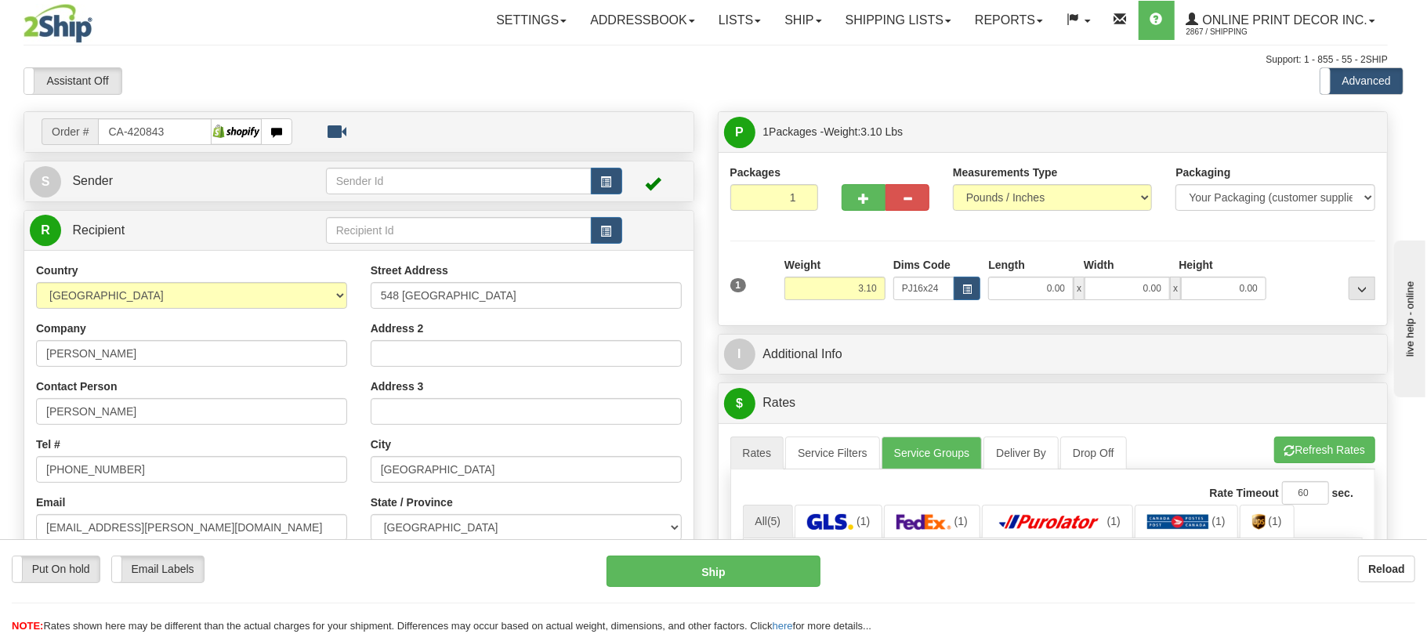
type input "28.00"
type input "18.00"
type input "2.00"
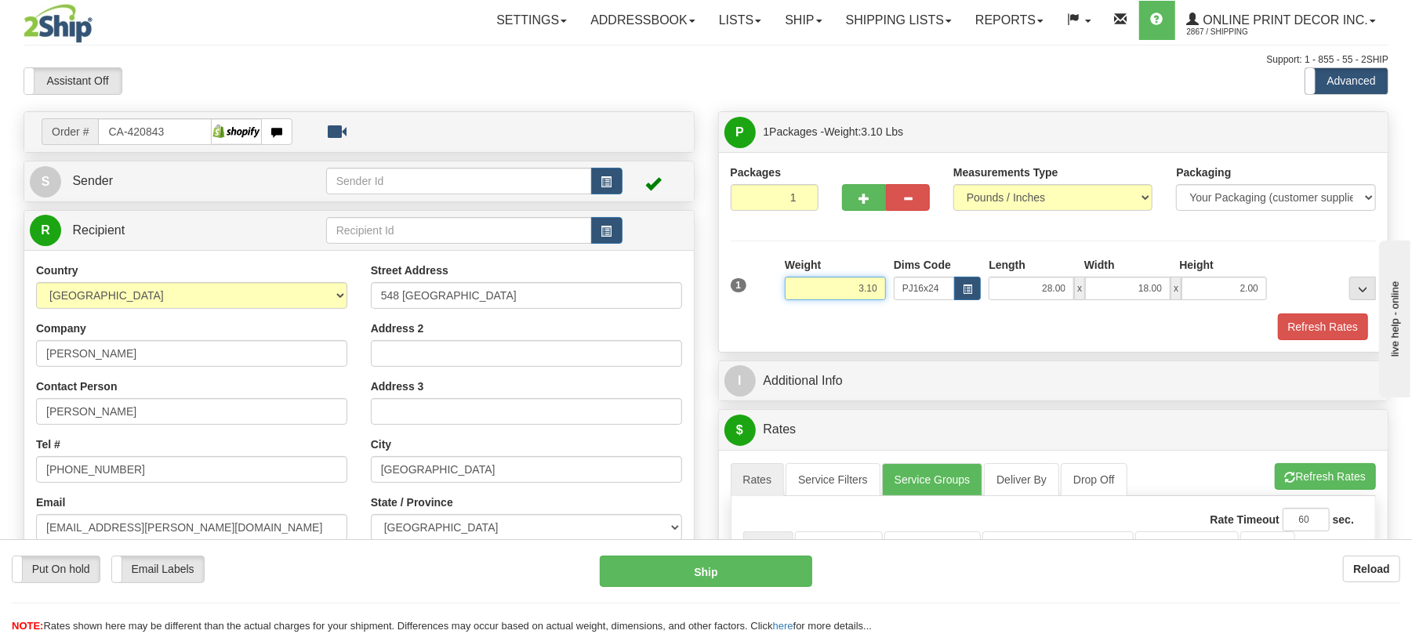
drag, startPoint x: 878, startPoint y: 288, endPoint x: 834, endPoint y: 286, distance: 44.0
click at [831, 282] on input "3.10" at bounding box center [835, 289] width 101 height 24
type input "4.98"
click at [1298, 334] on button "Refresh Rates" at bounding box center [1323, 327] width 90 height 27
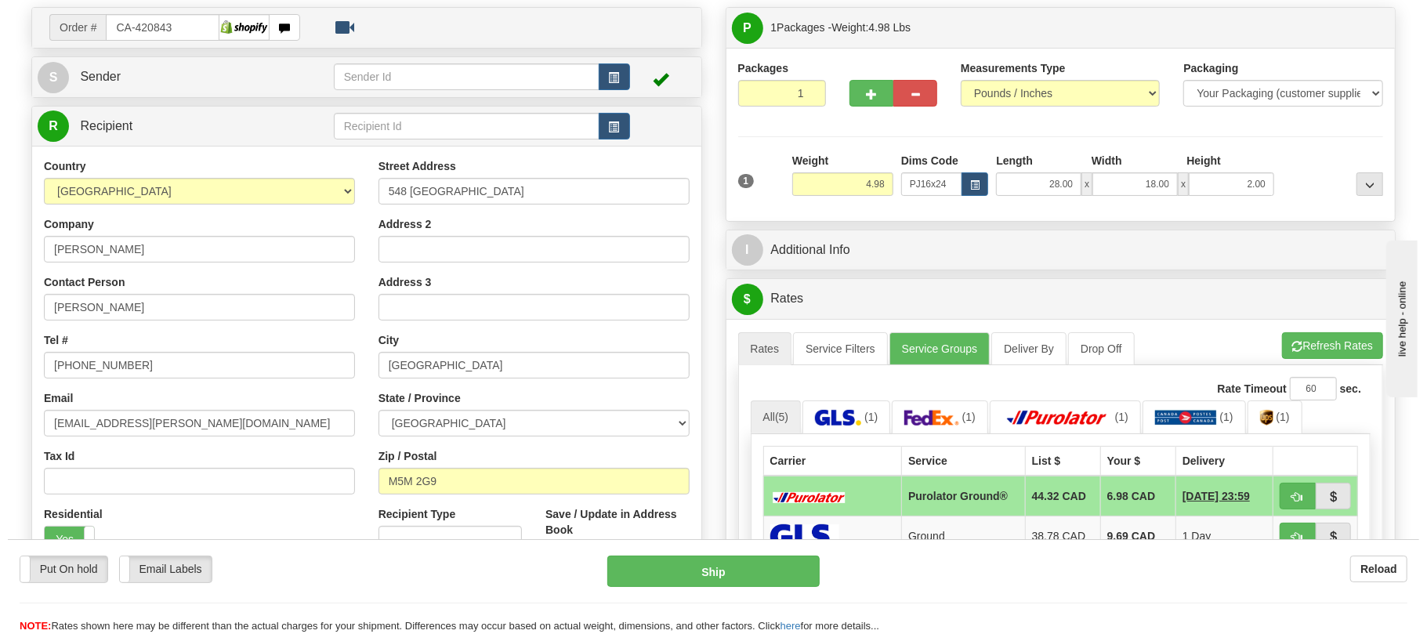
scroll to position [208, 0]
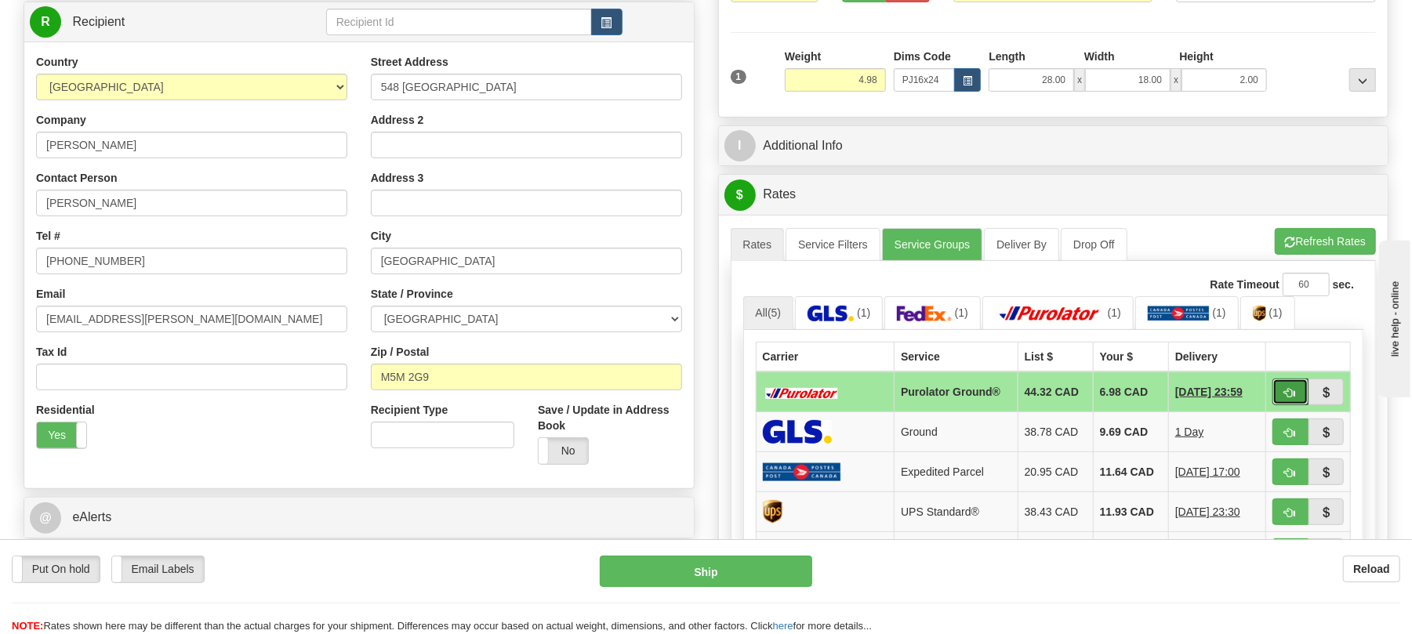
drag, startPoint x: 1283, startPoint y: 393, endPoint x: 1259, endPoint y: 405, distance: 27.3
click at [1282, 393] on button "button" at bounding box center [1290, 392] width 36 height 27
type input "260"
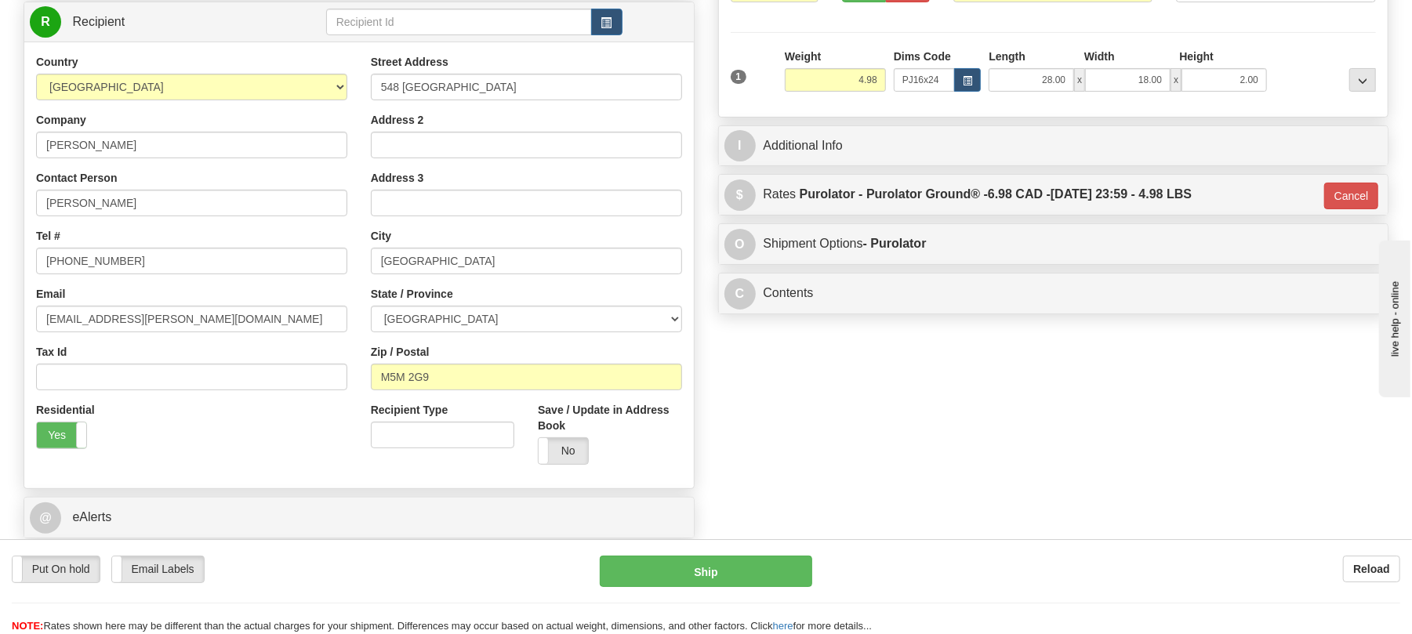
click at [785, 555] on div "Put On hold Put On hold Email Labels Email Labels Edit Reload Ship Reload" at bounding box center [706, 586] width 1412 height 95
click at [787, 561] on button "Ship" at bounding box center [706, 571] width 212 height 31
